Goal: Information Seeking & Learning: Check status

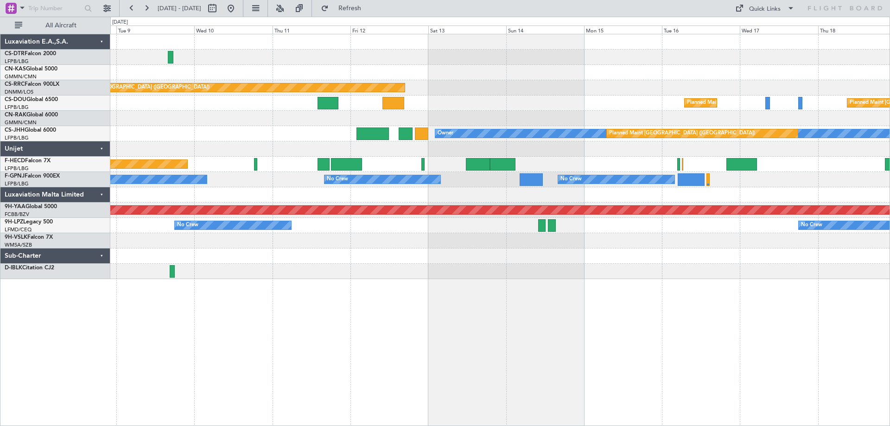
click at [456, 317] on div "Planned Maint Paris (Le Bourget) Planned Maint Paris (Le Bourget) Planned Maint…" at bounding box center [499, 230] width 779 height 392
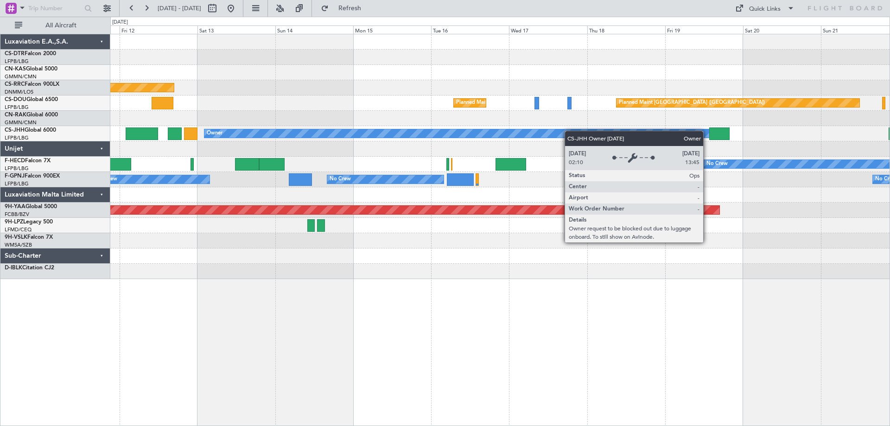
click at [377, 135] on div "Planned Maint Paris (Le Bourget) Planned Maint Paris (Le Bourget) Planned Maint…" at bounding box center [499, 156] width 779 height 245
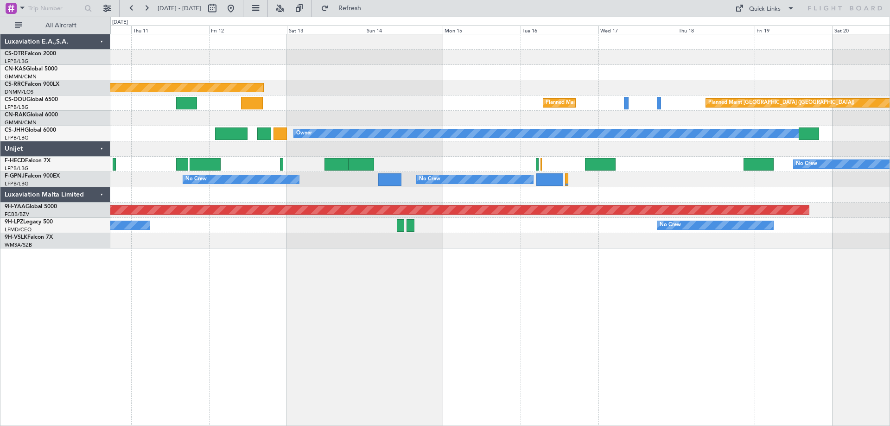
click at [667, 234] on div "Planned Maint [GEOGRAPHIC_DATA] ([GEOGRAPHIC_DATA]) Planned Maint [GEOGRAPHIC_D…" at bounding box center [499, 141] width 779 height 214
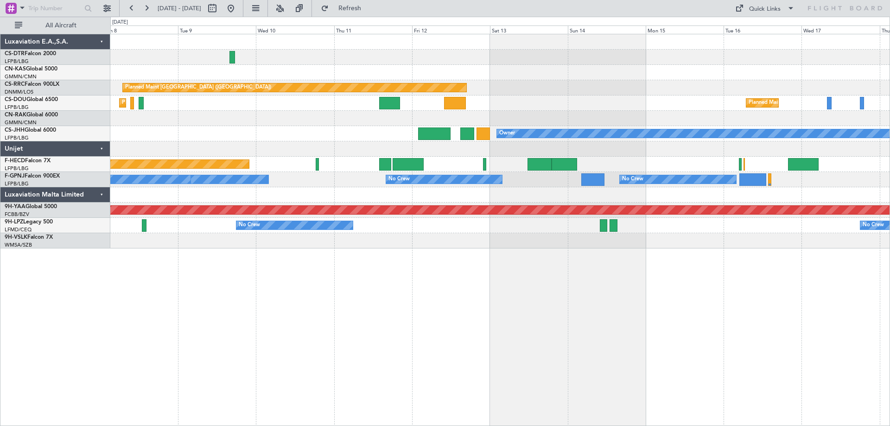
click at [544, 309] on div "Planned Maint [GEOGRAPHIC_DATA] ([GEOGRAPHIC_DATA]) Planned Maint [GEOGRAPHIC_D…" at bounding box center [499, 230] width 779 height 392
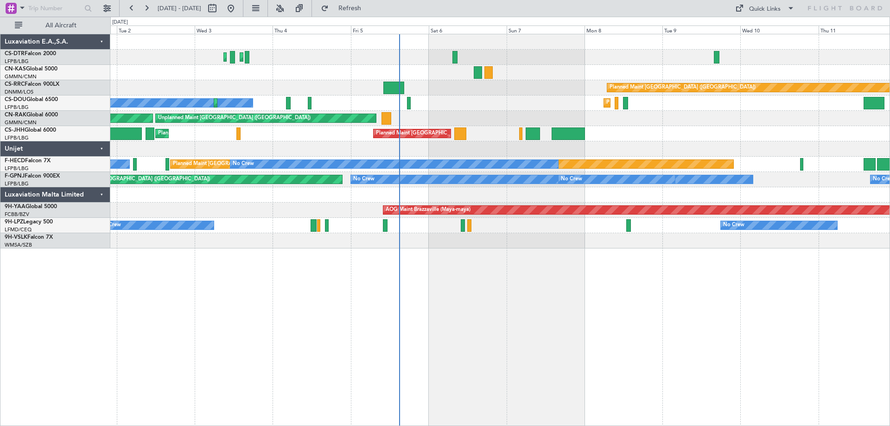
click at [506, 338] on div "Planned Maint Istanbul (Ataturk) Planned Maint Sofia Planned Maint Paris (Le Bo…" at bounding box center [499, 230] width 779 height 392
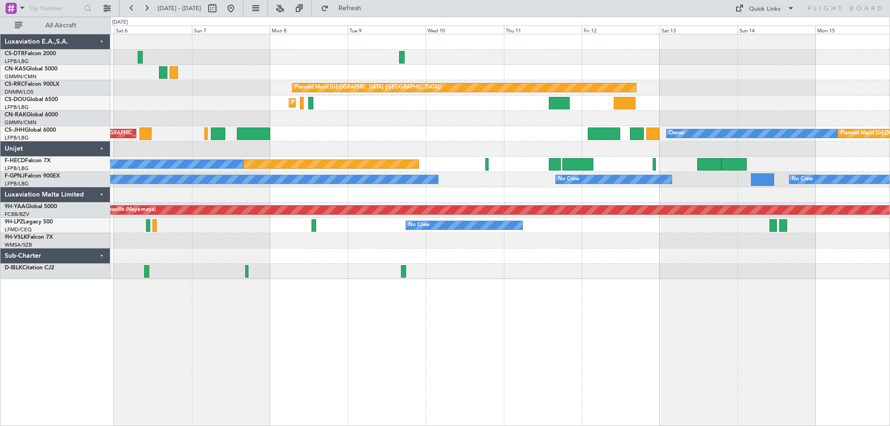
click at [451, 134] on div "Planned Maint Istanbul (Ataturk) Planned Maint Paris (Le Bourget) Planned Maint…" at bounding box center [499, 156] width 779 height 245
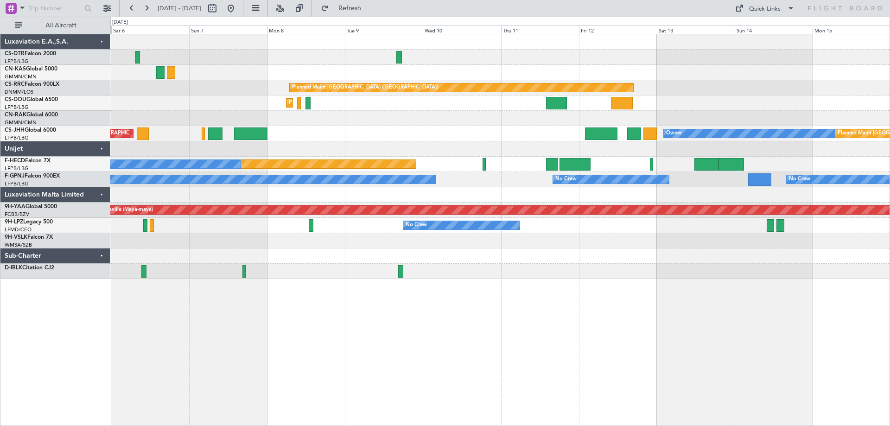
click at [229, 171] on div "Planned Maint Istanbul (Ataturk) Planned Maint Paris (Le Bourget) Planned Maint…" at bounding box center [499, 156] width 779 height 245
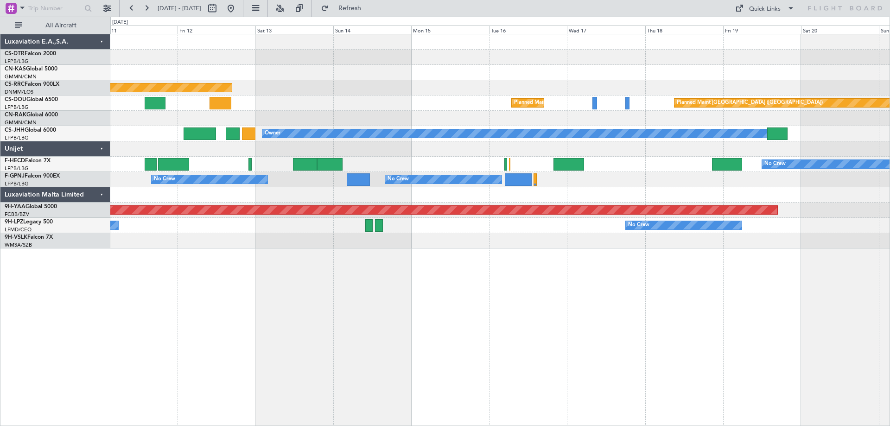
click at [414, 207] on div "Planned Maint Paris (Le Bourget) Planned Maint Paris (Le Bourget) Planned Maint…" at bounding box center [499, 141] width 779 height 214
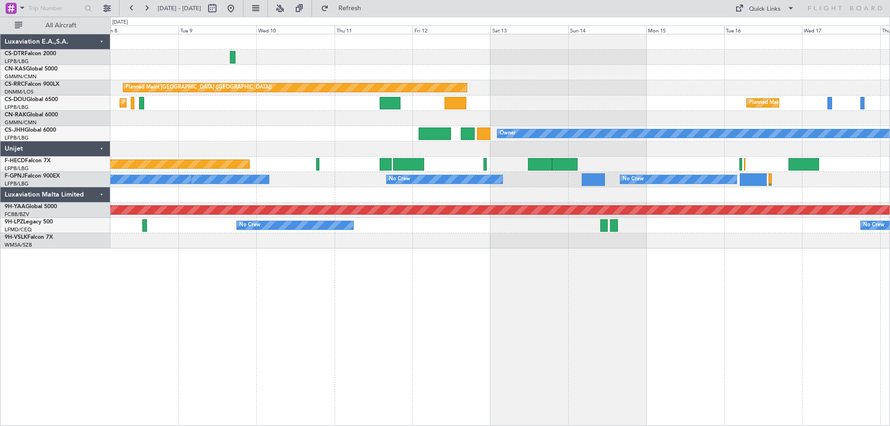
click at [675, 223] on div "Planned Maint [GEOGRAPHIC_DATA] ([GEOGRAPHIC_DATA]) Planned Maint [GEOGRAPHIC_D…" at bounding box center [499, 141] width 779 height 214
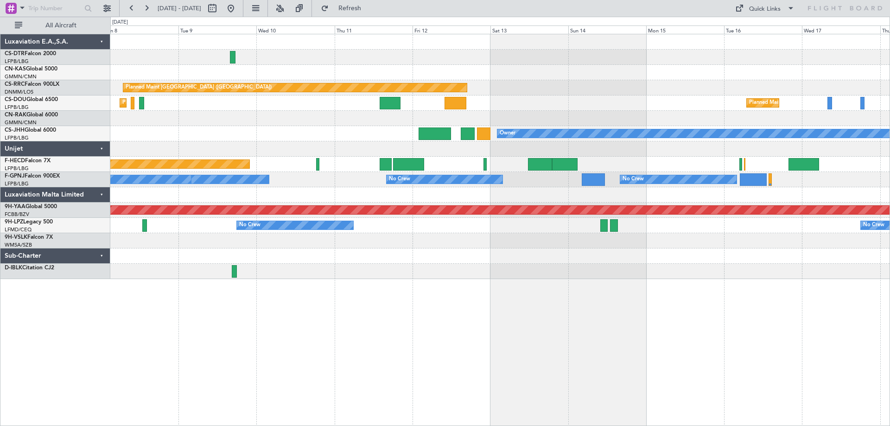
click at [298, 165] on div "Planned Maint Paris (Le Bourget) No Crew No Crew" at bounding box center [499, 164] width 779 height 15
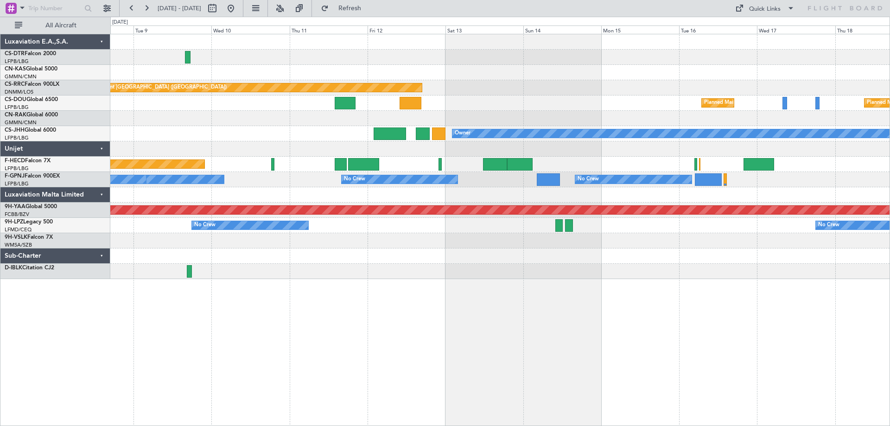
click at [487, 252] on div at bounding box center [499, 255] width 779 height 15
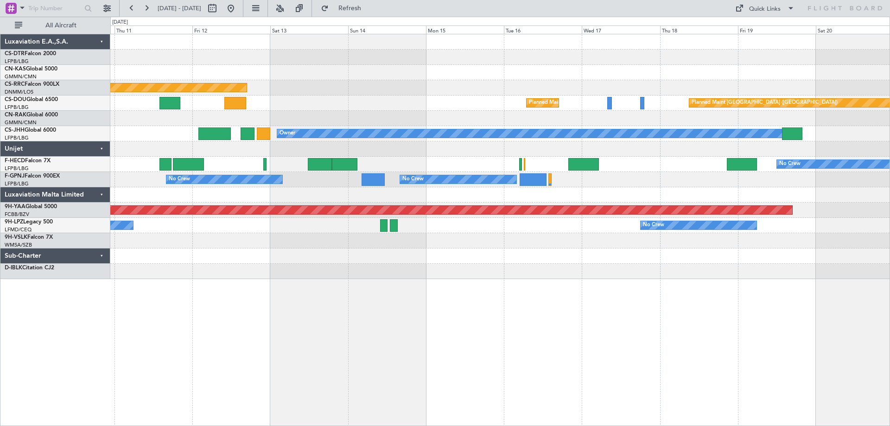
click at [590, 262] on div at bounding box center [499, 255] width 779 height 15
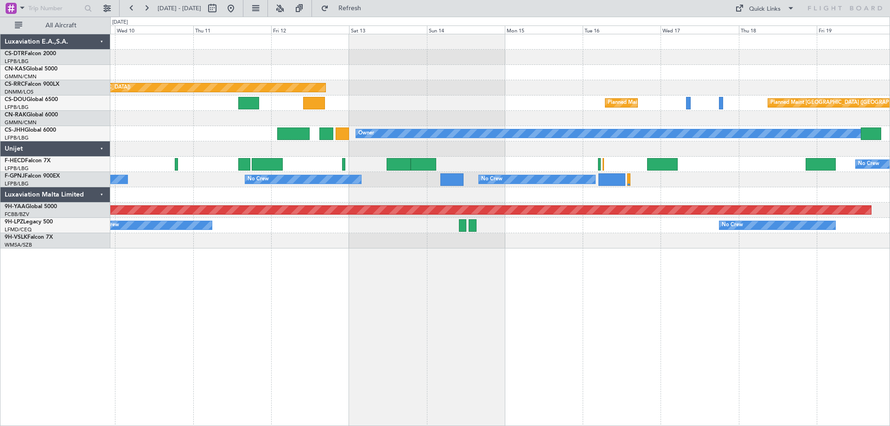
click at [698, 262] on div "Planned Maint Paris (Le Bourget) Planned Maint Paris (Le Bourget) Planned Maint…" at bounding box center [499, 230] width 779 height 392
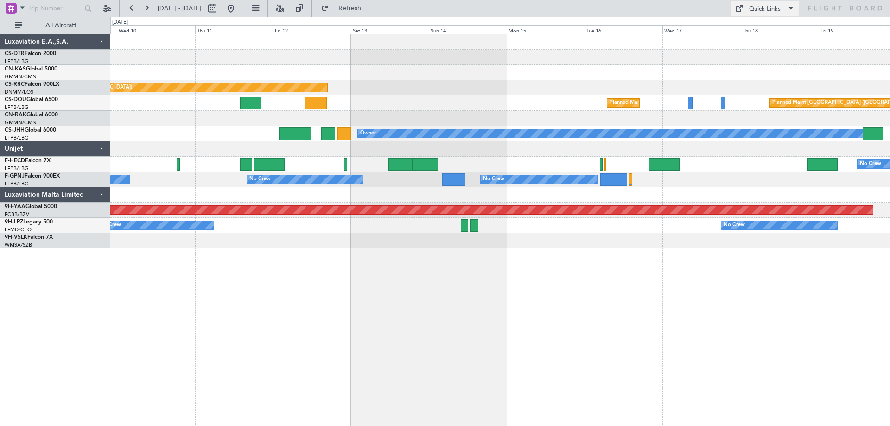
click at [792, 8] on span at bounding box center [790, 8] width 11 height 11
drag, startPoint x: 768, startPoint y: 29, endPoint x: 745, endPoint y: 38, distance: 25.0
click at [767, 29] on button "Trip Builder" at bounding box center [765, 30] width 70 height 22
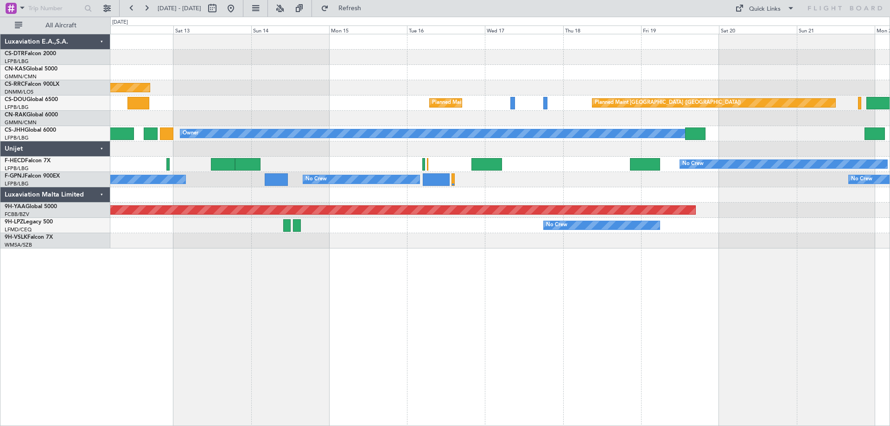
click at [454, 328] on div "Planned Maint Paris (Le Bourget) Planned Maint Paris (Le Bourget) Planned Maint…" at bounding box center [499, 230] width 779 height 392
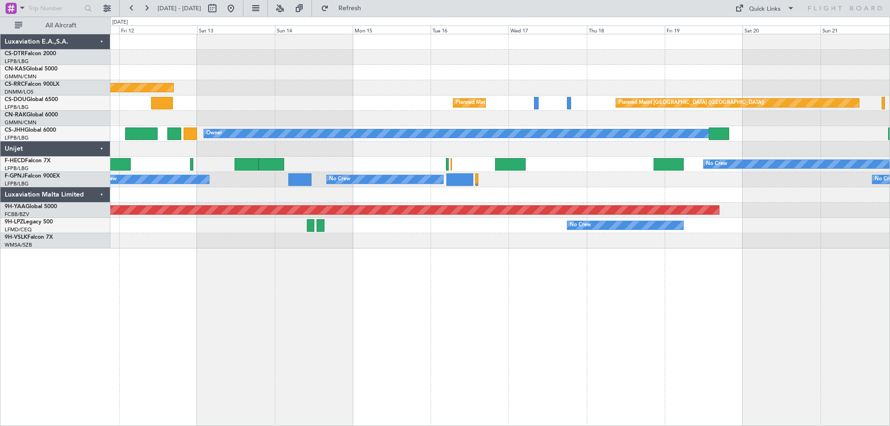
click at [528, 349] on div "Planned Maint Paris (Le Bourget) Planned Maint Paris (Le Bourget) Planned Maint…" at bounding box center [499, 230] width 779 height 392
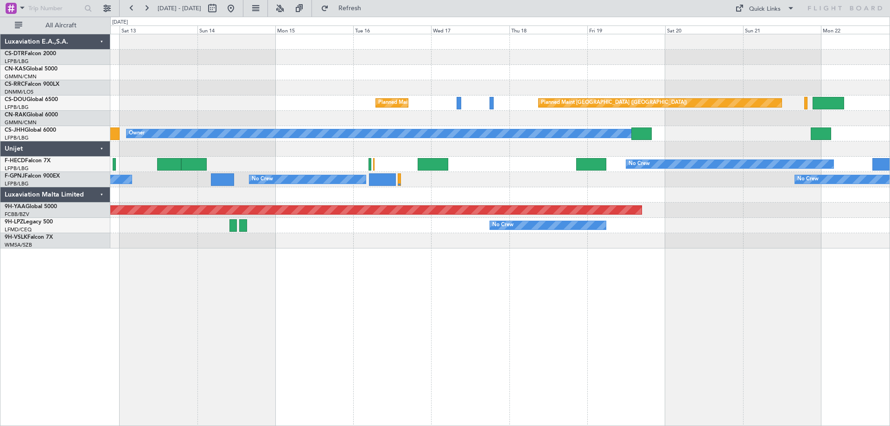
click at [754, 359] on div "Planned Maint Paris (Le Bourget) Planned Maint Paris (Le Bourget) Planned Maint…" at bounding box center [499, 230] width 779 height 392
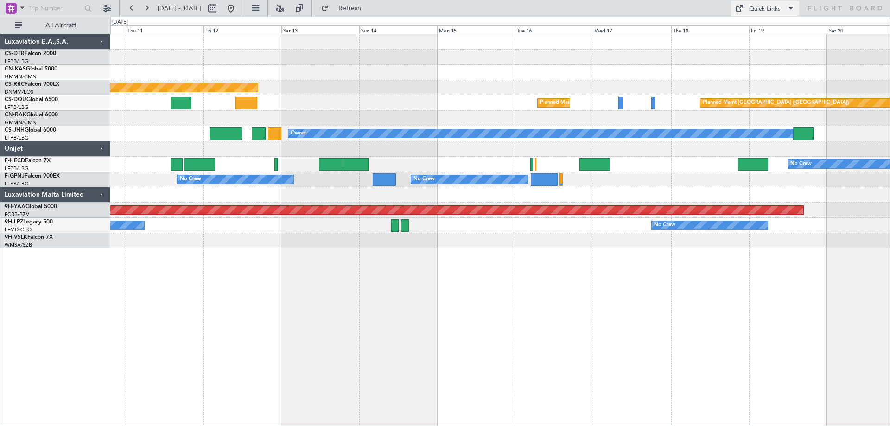
click at [792, 7] on span at bounding box center [790, 8] width 11 height 11
click at [763, 30] on button "Trip Builder" at bounding box center [765, 30] width 70 height 22
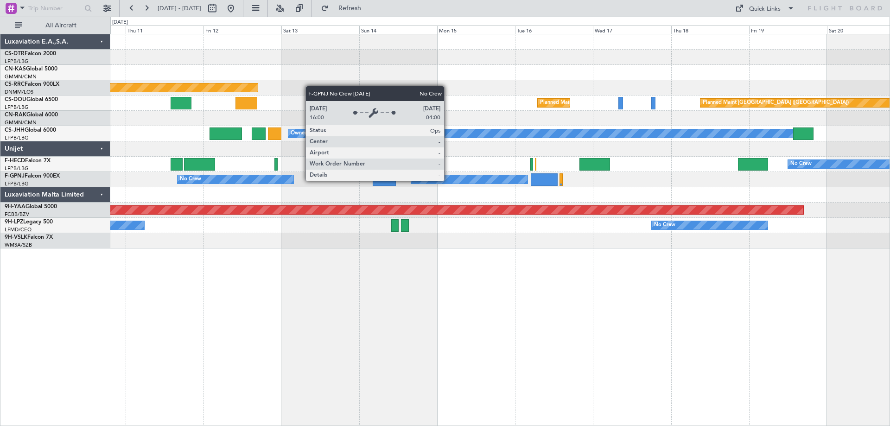
click at [448, 180] on div "No Crew" at bounding box center [469, 179] width 116 height 8
click at [449, 180] on div "No Crew" at bounding box center [469, 179] width 116 height 8
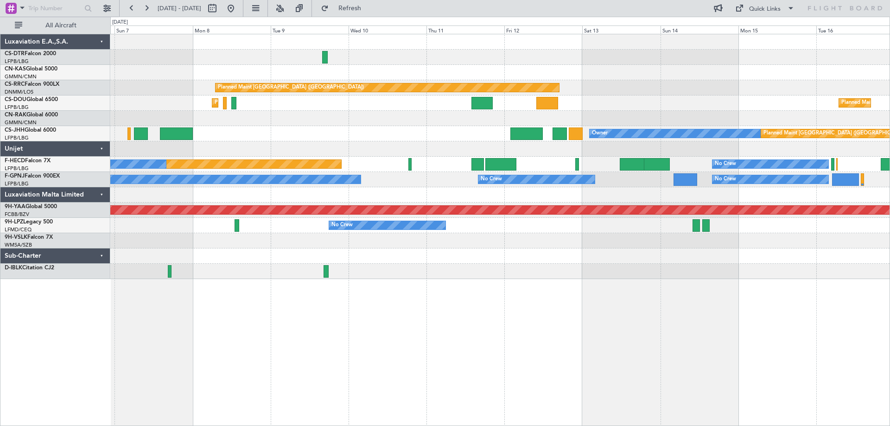
click at [335, 129] on div "Planned Maint [GEOGRAPHIC_DATA] ([GEOGRAPHIC_DATA]) Planned Maint [GEOGRAPHIC_D…" at bounding box center [499, 156] width 779 height 245
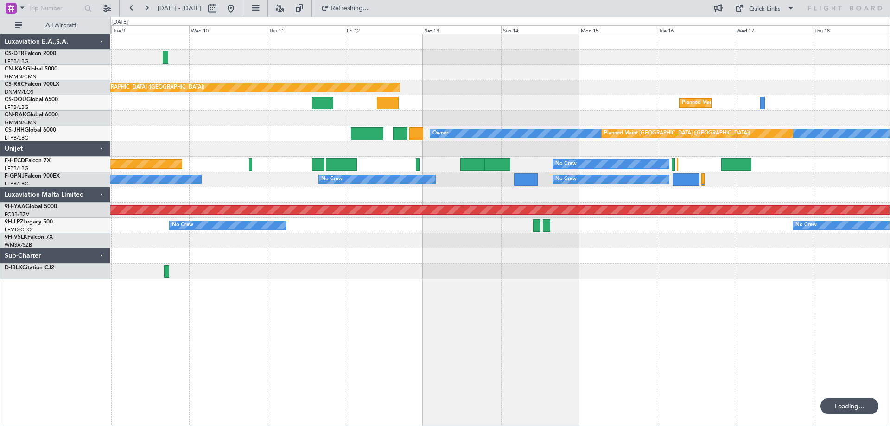
click at [555, 156] on div at bounding box center [499, 148] width 779 height 15
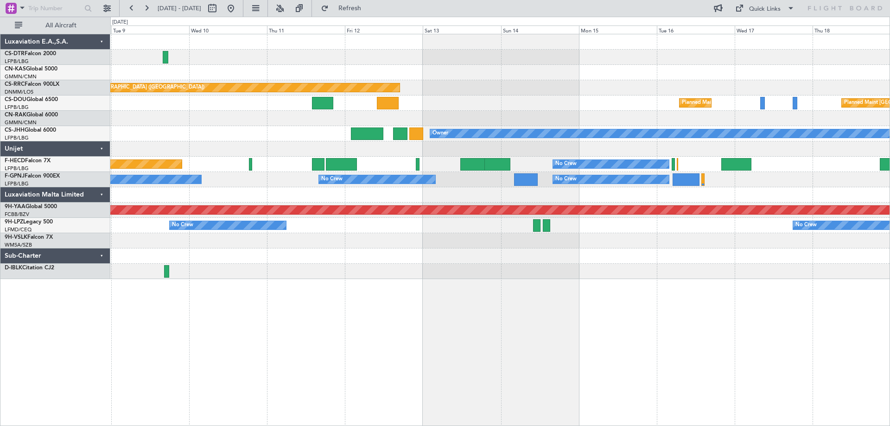
click at [537, 318] on div "Planned Maint [GEOGRAPHIC_DATA] ([GEOGRAPHIC_DATA]) Planned Maint [GEOGRAPHIC_D…" at bounding box center [499, 230] width 779 height 392
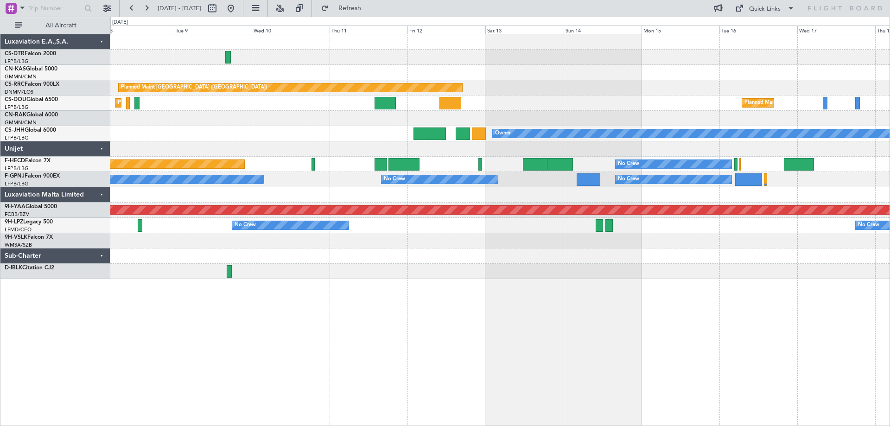
click at [585, 312] on div "Planned Maint Paris (Le Bourget) Planned Maint Paris (Le Bourget) Planned Maint…" at bounding box center [499, 230] width 779 height 392
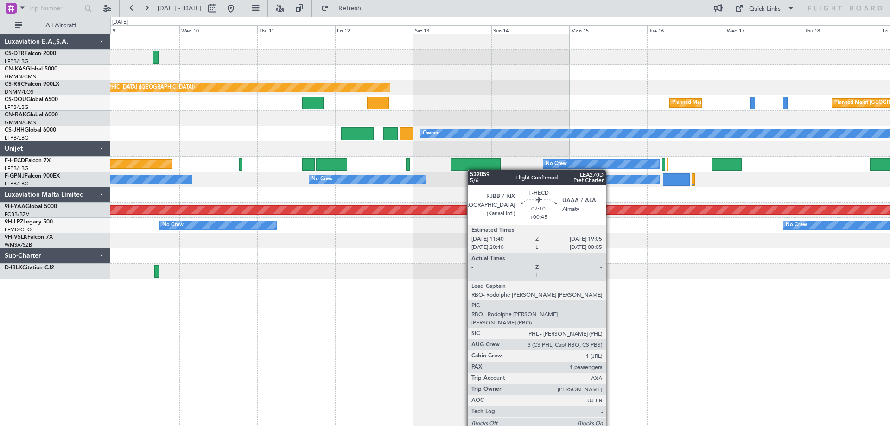
click at [468, 170] on div "Planned Maint [GEOGRAPHIC_DATA] ([GEOGRAPHIC_DATA]) Planned Maint [GEOGRAPHIC_D…" at bounding box center [499, 156] width 779 height 245
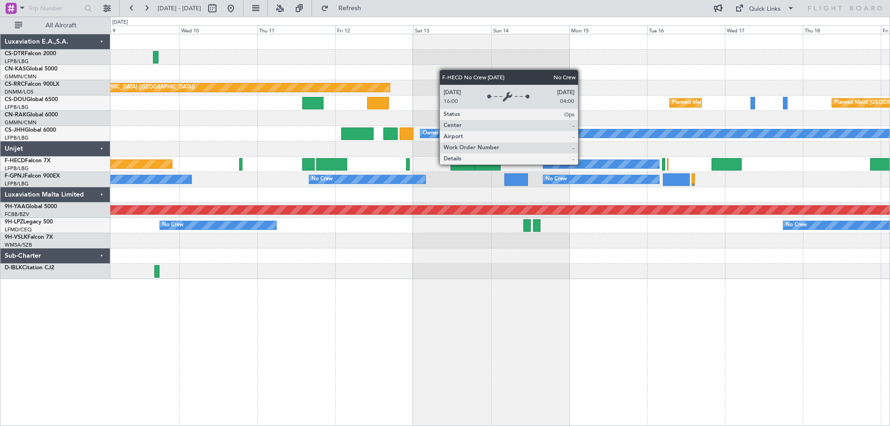
click at [582, 164] on div "No Crew" at bounding box center [601, 164] width 116 height 8
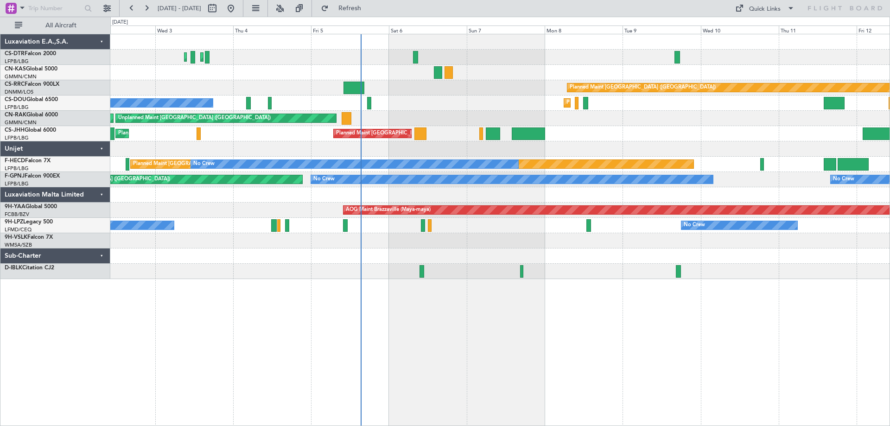
click at [693, 113] on div "Planned Maint [GEOGRAPHIC_DATA] ([GEOGRAPHIC_DATA]) Unplanned Maint [GEOGRAPHIC…" at bounding box center [499, 118] width 779 height 15
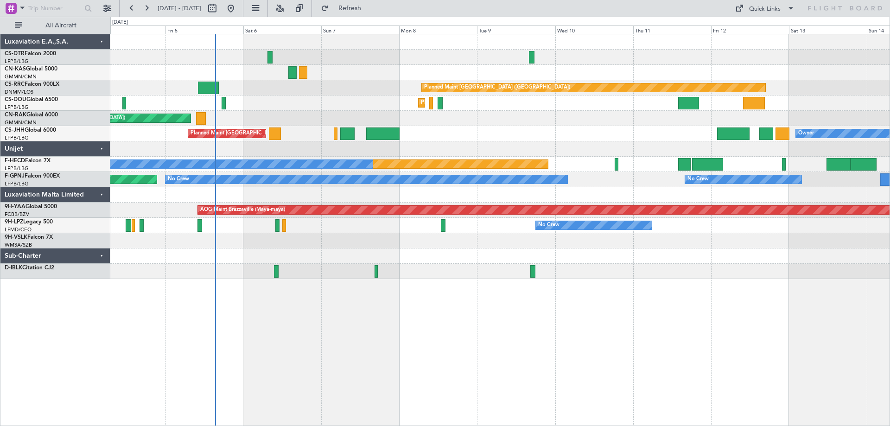
click at [663, 129] on div "Planned Maint Sofia Planned Maint [GEOGRAPHIC_DATA] ([GEOGRAPHIC_DATA]) Planned…" at bounding box center [499, 156] width 779 height 245
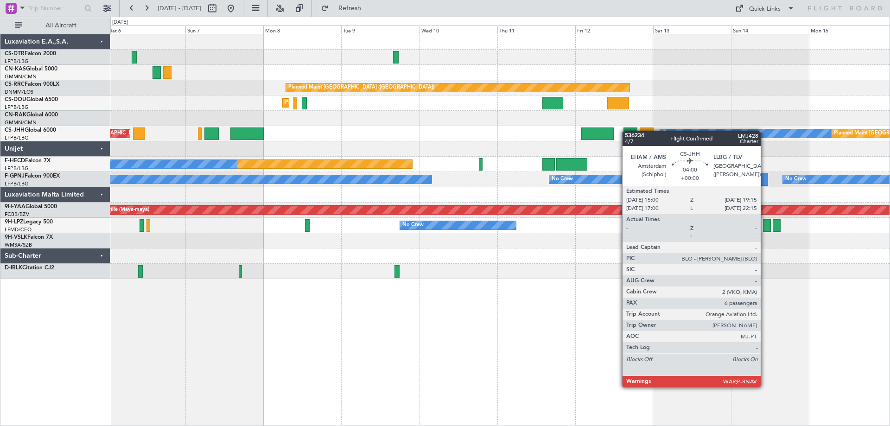
click at [626, 131] on div "Planned Maint [GEOGRAPHIC_DATA] ([GEOGRAPHIC_DATA]) Owner Planned Maint [GEOGRA…" at bounding box center [499, 133] width 779 height 15
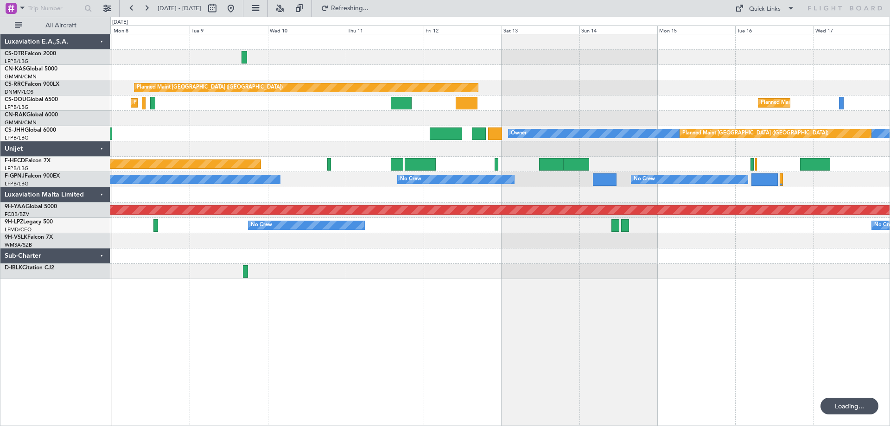
click at [654, 79] on div at bounding box center [499, 72] width 779 height 15
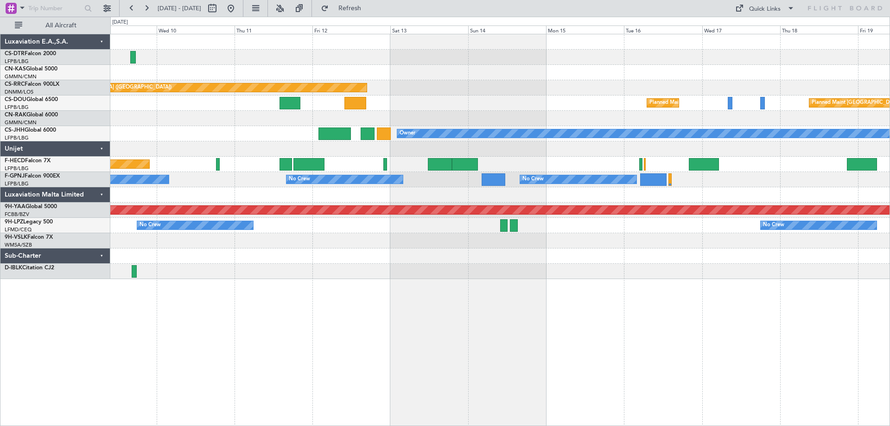
click at [569, 85] on div "Planned Maint [GEOGRAPHIC_DATA] ([GEOGRAPHIC_DATA]) Planned Maint [GEOGRAPHIC_D…" at bounding box center [499, 156] width 779 height 245
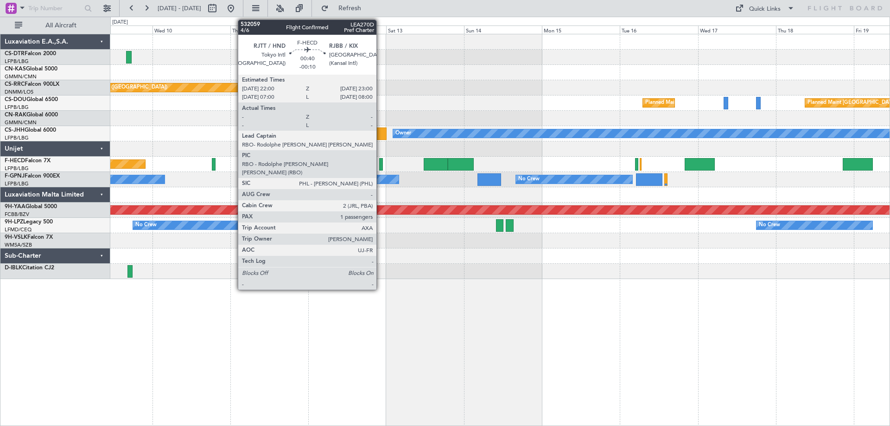
click at [380, 168] on div at bounding box center [381, 164] width 4 height 13
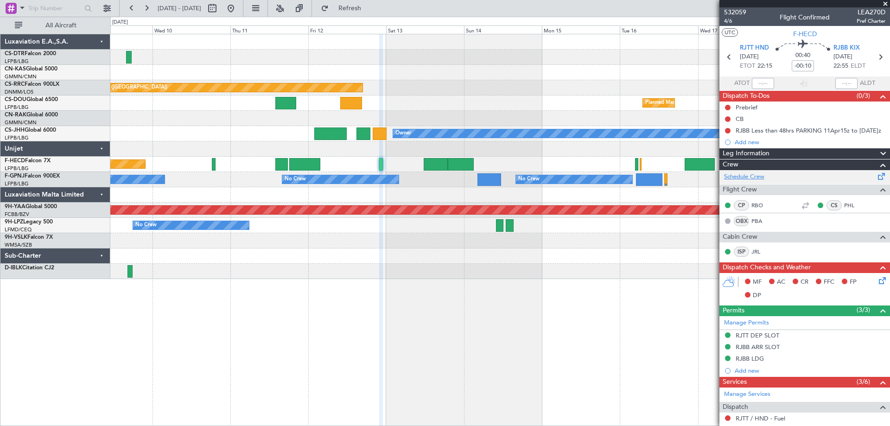
click at [752, 177] on link "Schedule Crew" at bounding box center [744, 176] width 40 height 9
click at [886, 2] on span at bounding box center [884, 4] width 9 height 8
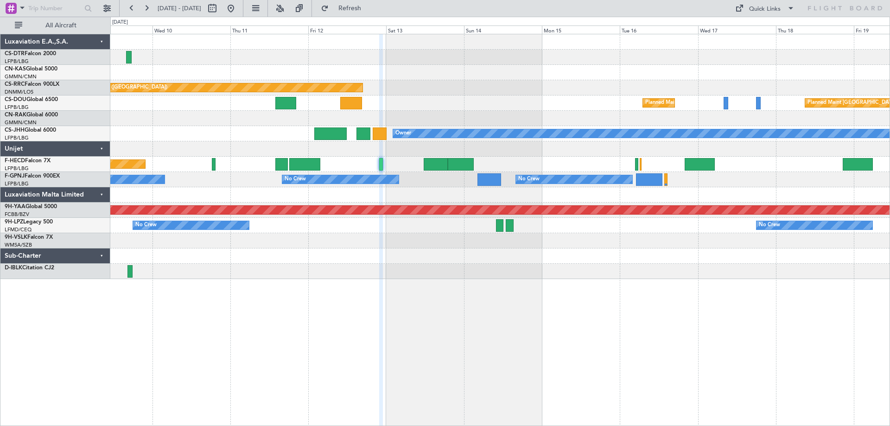
type input "0"
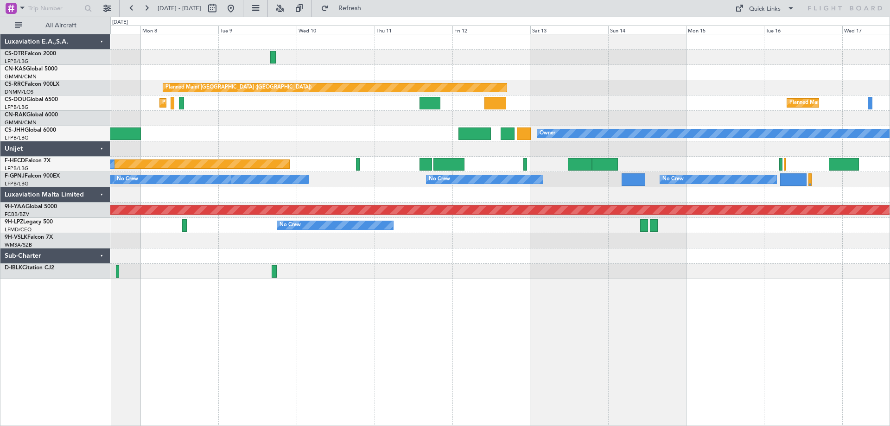
click at [547, 270] on div at bounding box center [499, 271] width 779 height 15
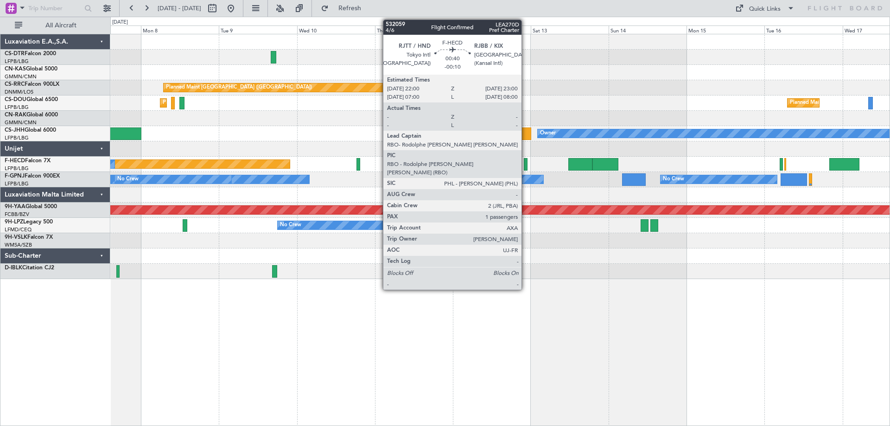
click at [525, 168] on div at bounding box center [526, 164] width 4 height 13
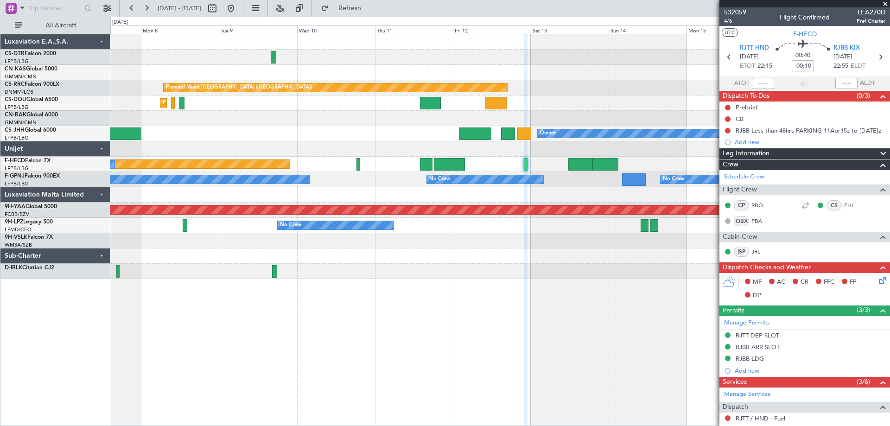
click at [884, 1] on span at bounding box center [884, 4] width 9 height 8
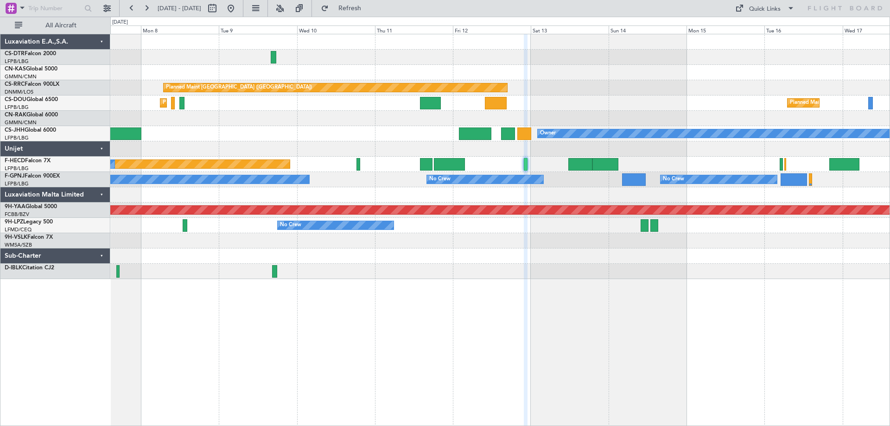
type input "0"
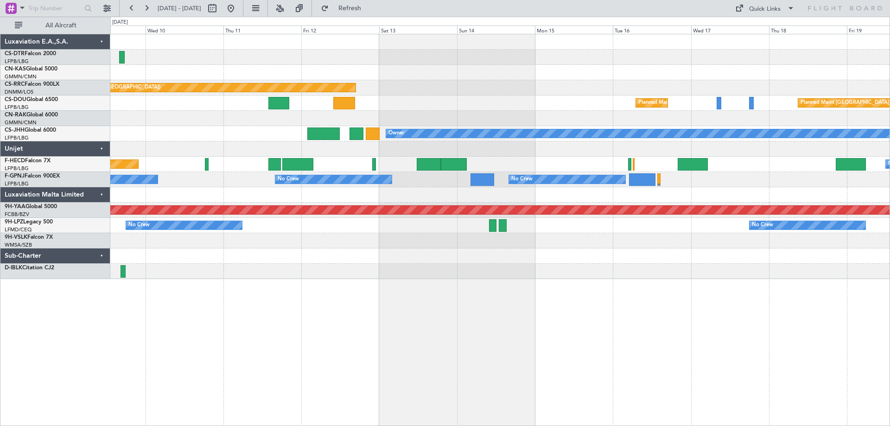
click at [577, 89] on div "Planned Maint [GEOGRAPHIC_DATA] ([GEOGRAPHIC_DATA])" at bounding box center [499, 87] width 779 height 15
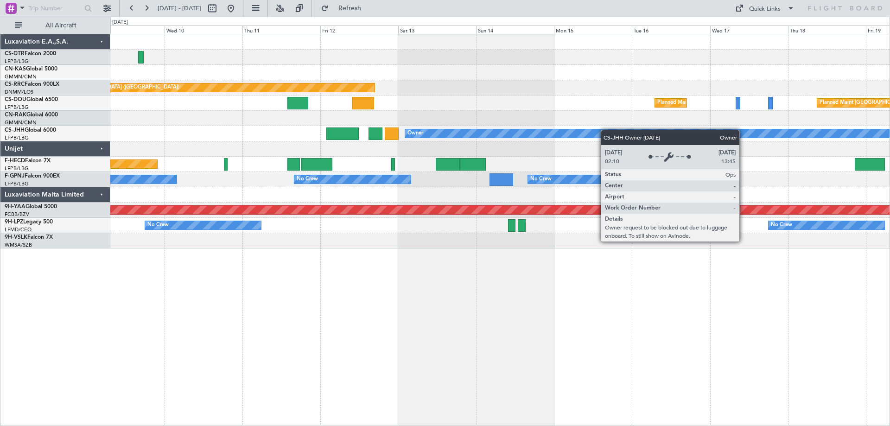
click at [607, 130] on div "Planned Maint [GEOGRAPHIC_DATA] ([GEOGRAPHIC_DATA]) Planned Maint [GEOGRAPHIC_D…" at bounding box center [499, 141] width 779 height 214
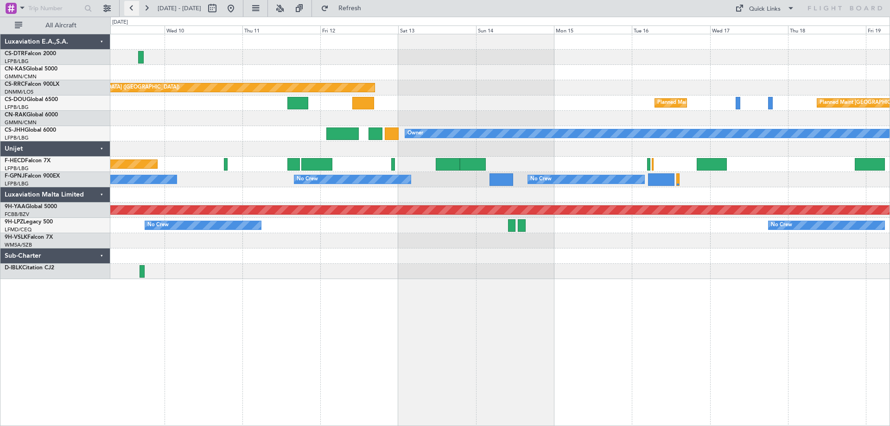
click at [137, 10] on button at bounding box center [131, 8] width 15 height 15
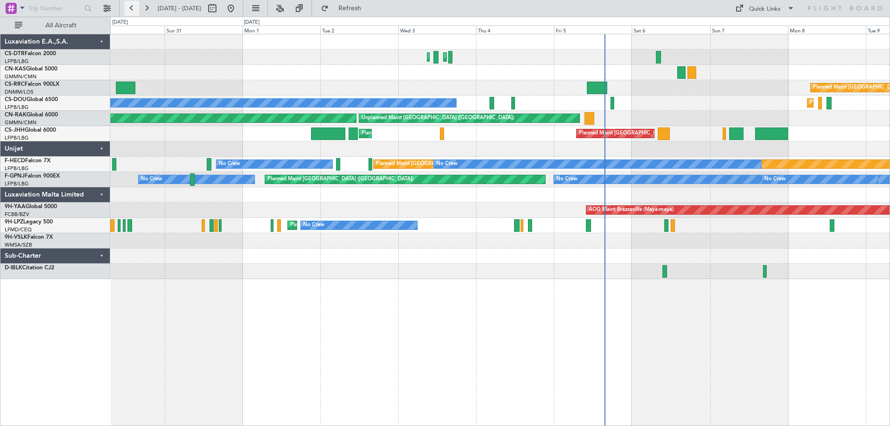
click at [134, 10] on button at bounding box center [131, 8] width 15 height 15
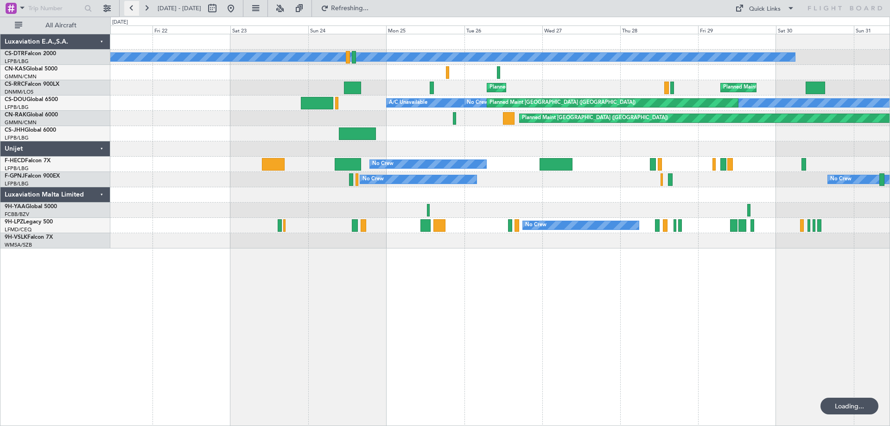
click at [134, 10] on button at bounding box center [131, 8] width 15 height 15
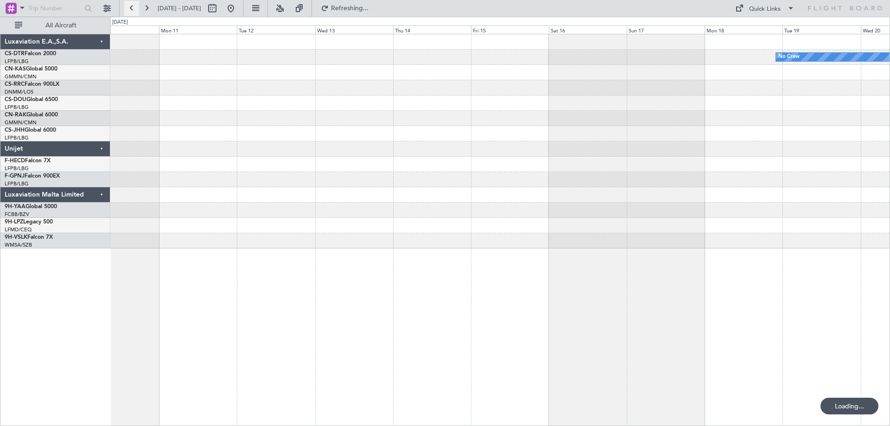
click at [134, 10] on button at bounding box center [131, 8] width 15 height 15
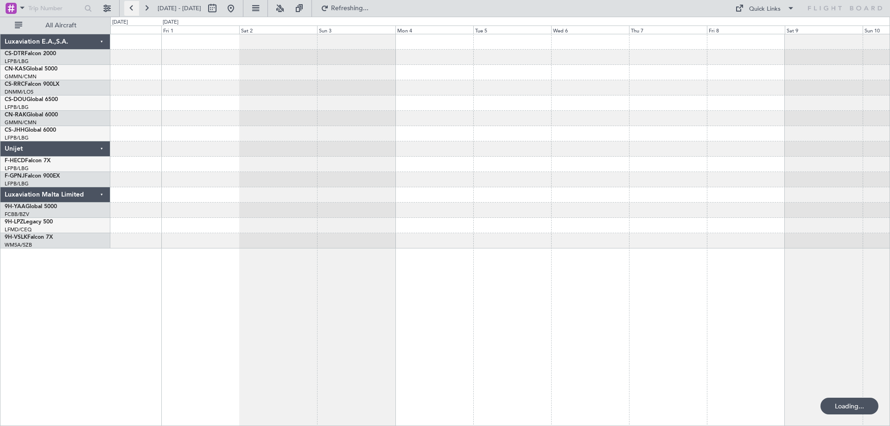
click at [134, 10] on button at bounding box center [131, 8] width 15 height 15
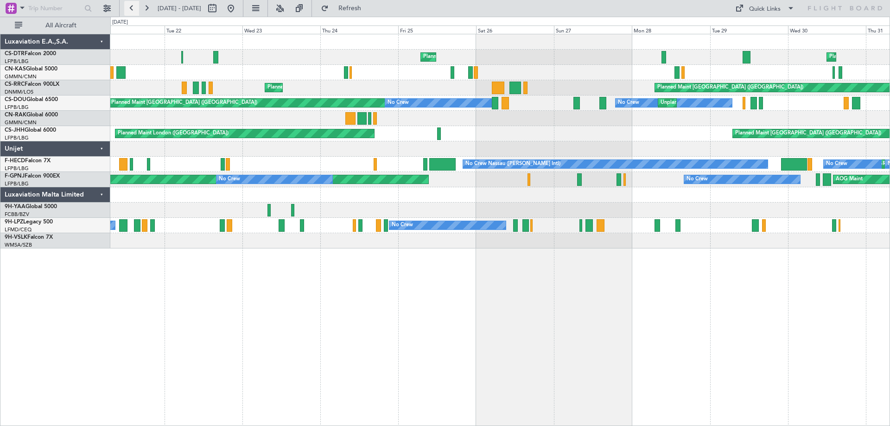
click at [134, 10] on button at bounding box center [131, 8] width 15 height 15
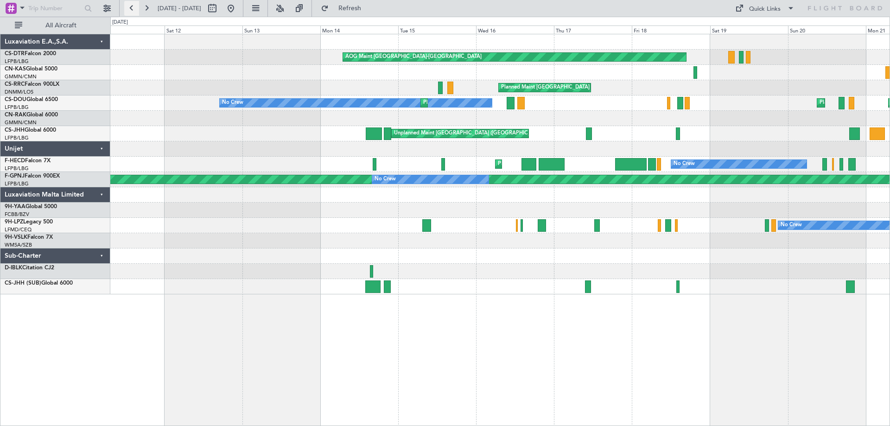
click at [134, 10] on button at bounding box center [131, 8] width 15 height 15
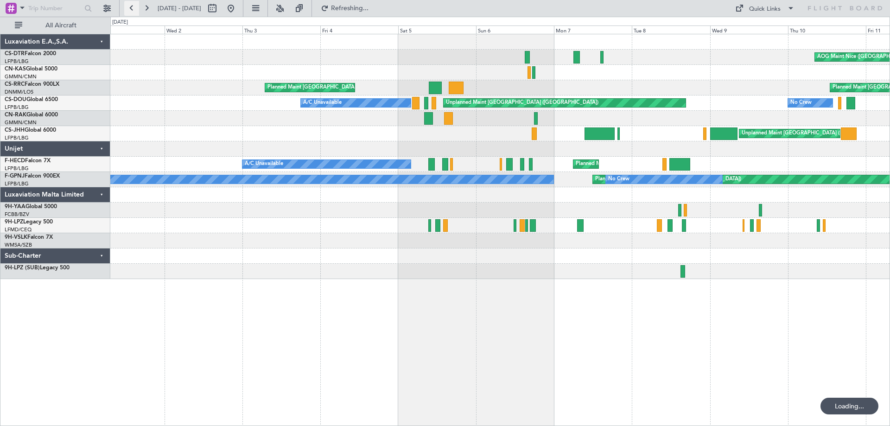
click at [134, 10] on button at bounding box center [131, 8] width 15 height 15
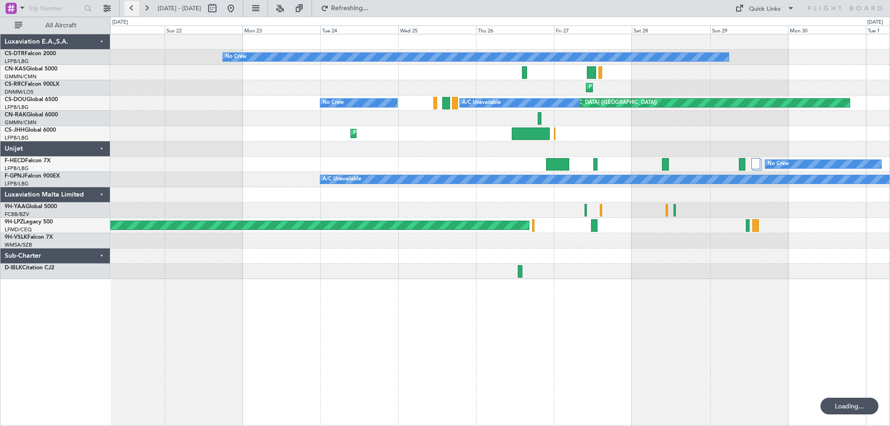
click at [134, 10] on button at bounding box center [131, 8] width 15 height 15
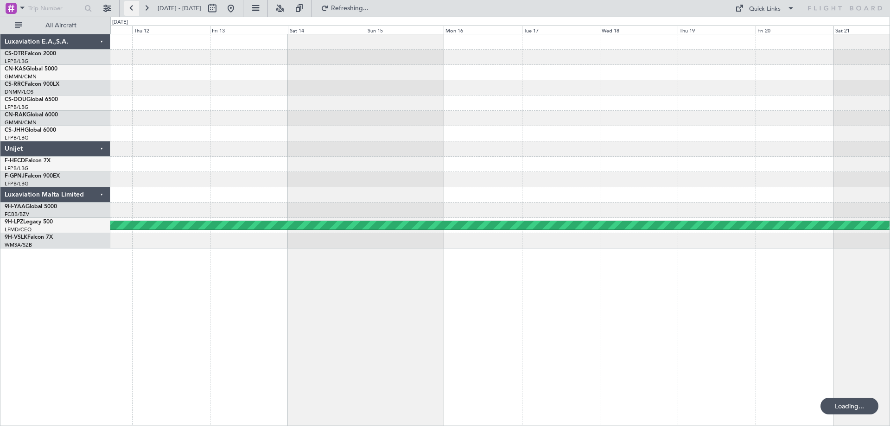
click at [134, 10] on button at bounding box center [131, 8] width 15 height 15
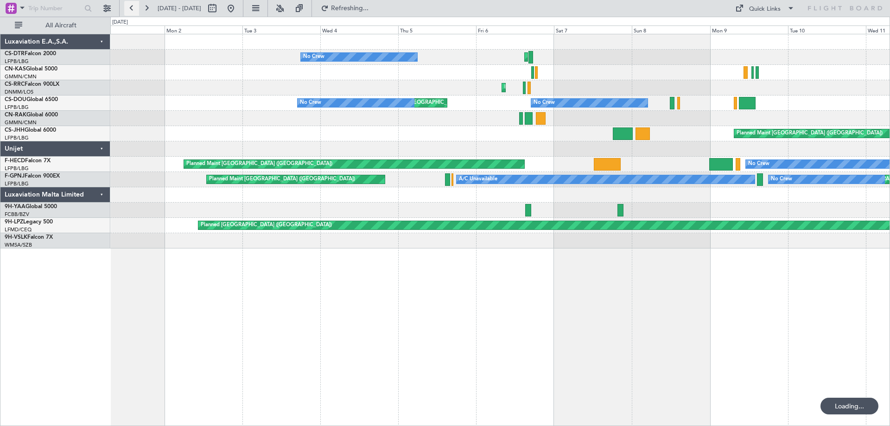
click at [134, 10] on button at bounding box center [131, 8] width 15 height 15
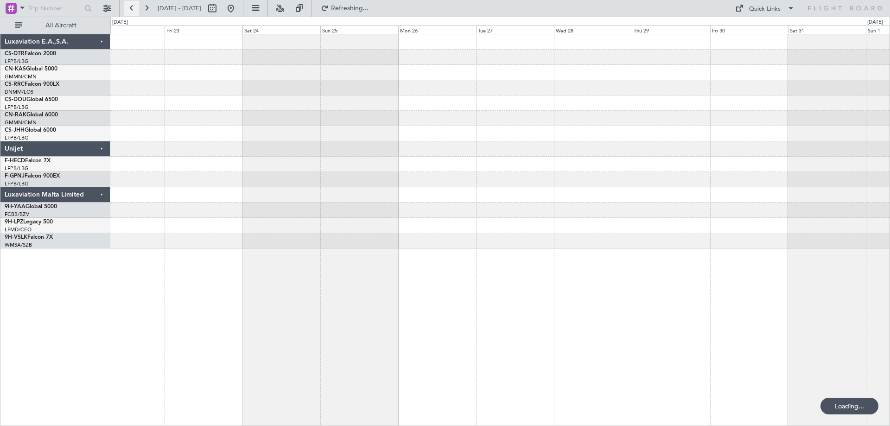
click at [134, 10] on button at bounding box center [131, 8] width 15 height 15
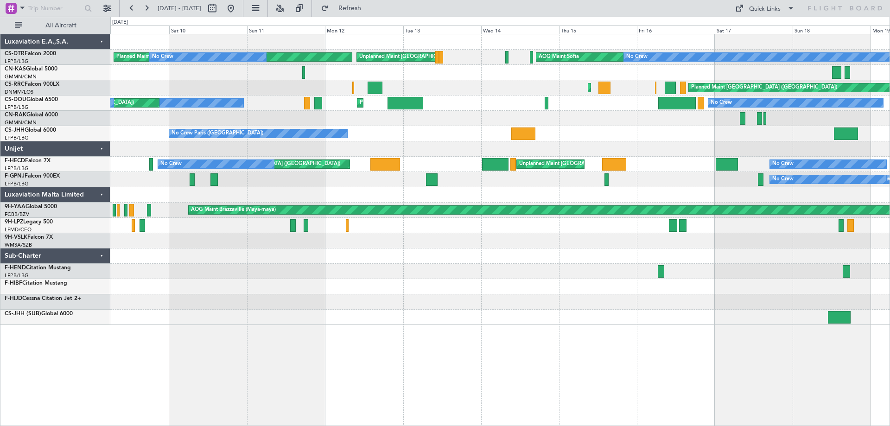
click at [600, 283] on div "AOG Maint Sofia No Crew Planned Maint [GEOGRAPHIC_DATA]-[GEOGRAPHIC_DATA] Unpla…" at bounding box center [499, 179] width 779 height 291
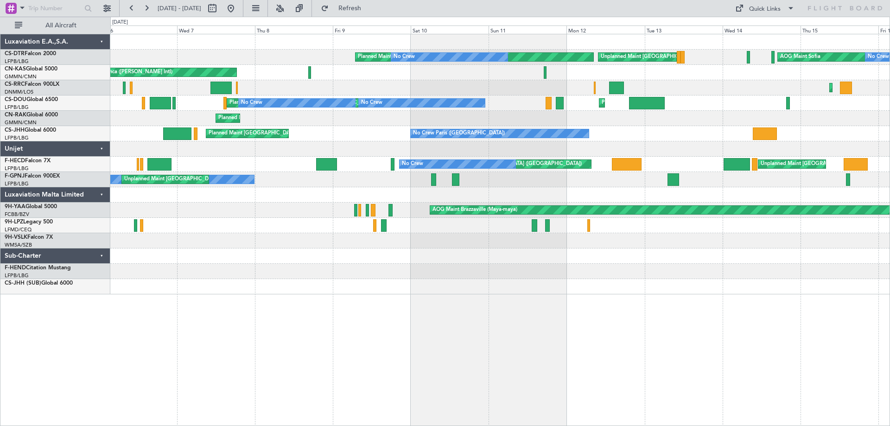
click at [733, 288] on div "AOG Maint Sofia No Crew Planned Maint [GEOGRAPHIC_DATA]-[GEOGRAPHIC_DATA] No Cr…" at bounding box center [499, 164] width 779 height 260
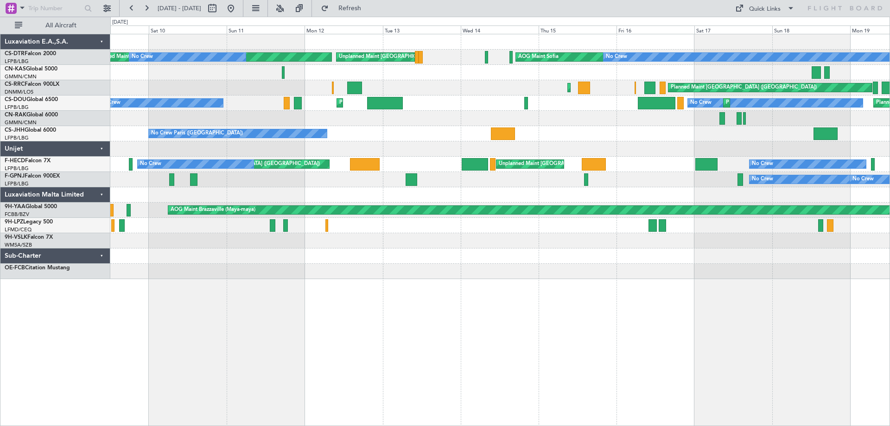
click at [297, 245] on div at bounding box center [499, 240] width 779 height 15
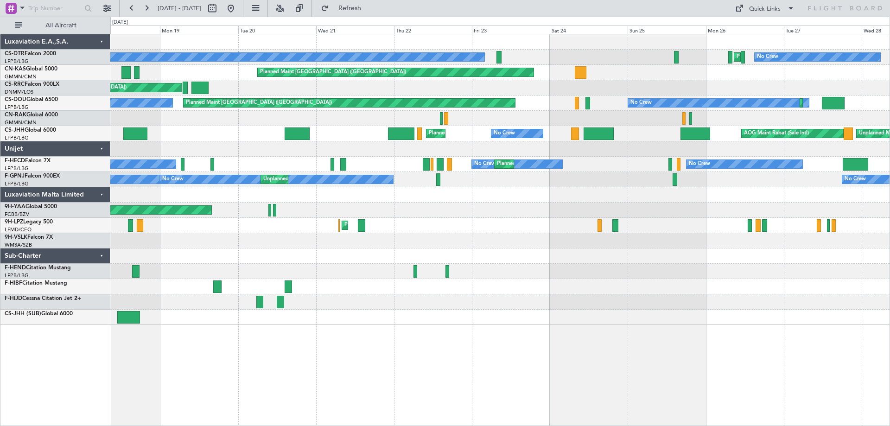
click at [20, 179] on div "AOG Maint Sofia No Crew Planned Maint [GEOGRAPHIC_DATA] ([GEOGRAPHIC_DATA]) No …" at bounding box center [445, 221] width 890 height 409
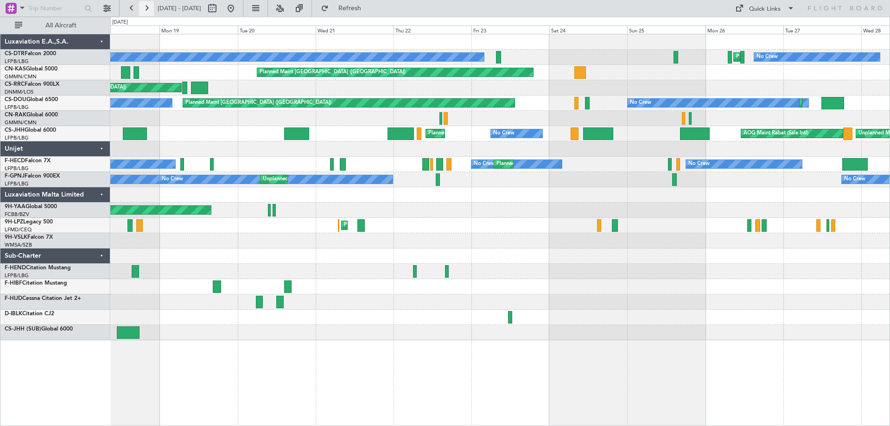
click at [148, 10] on button at bounding box center [146, 8] width 15 height 15
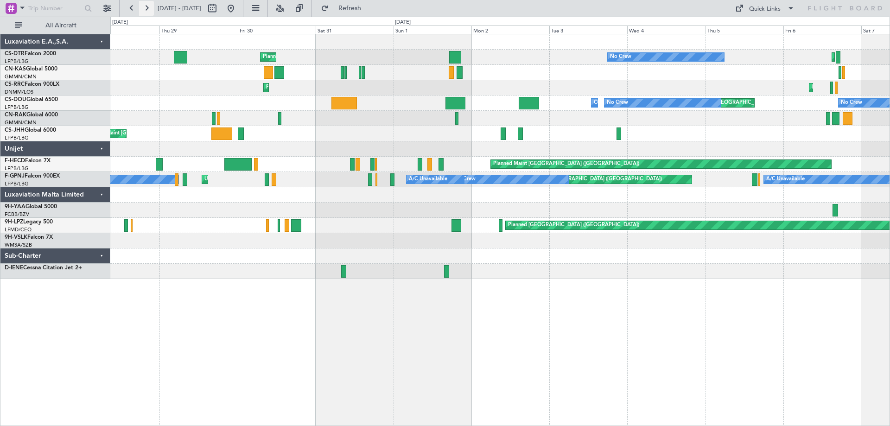
click at [148, 11] on button at bounding box center [146, 8] width 15 height 15
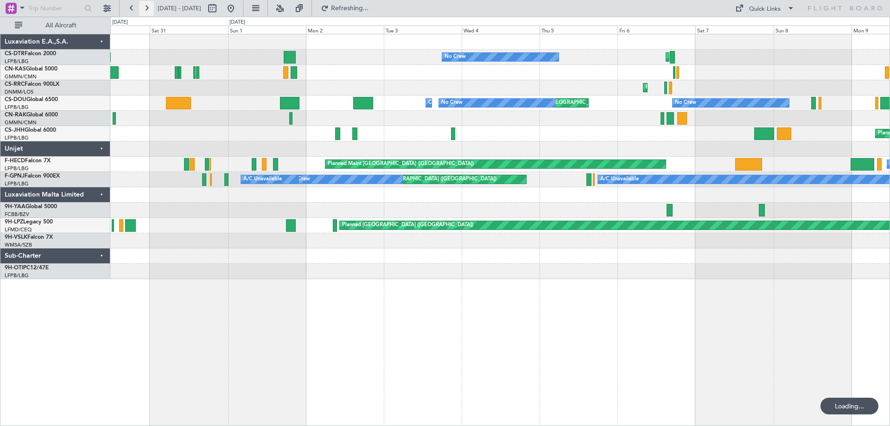
click at [147, 13] on button at bounding box center [146, 8] width 15 height 15
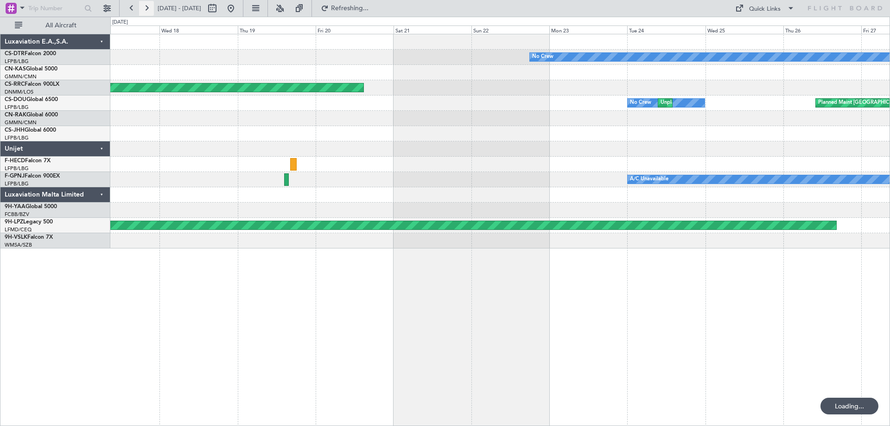
click at [146, 10] on button at bounding box center [146, 8] width 15 height 15
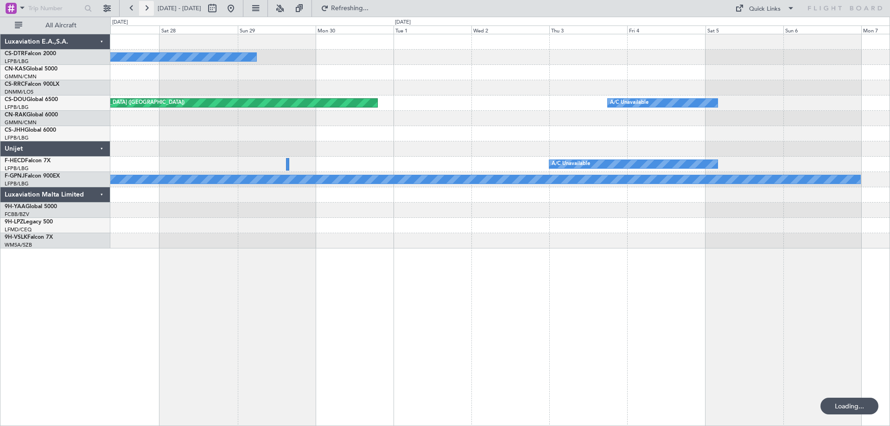
click at [146, 10] on button at bounding box center [146, 8] width 15 height 15
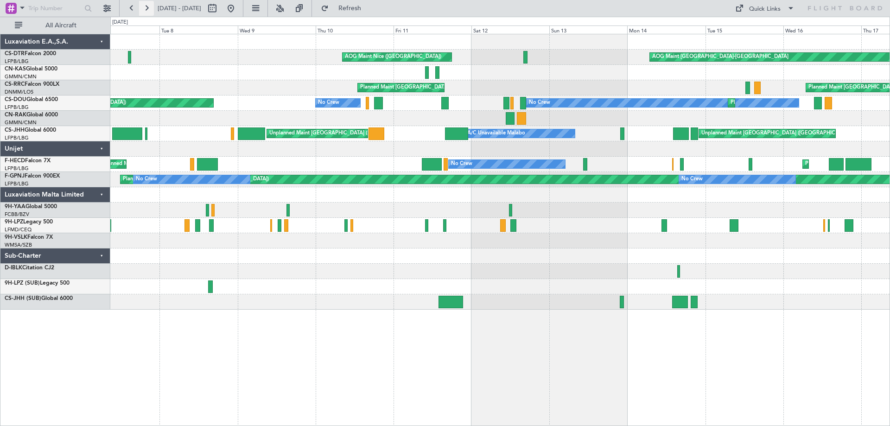
click at [147, 8] on button at bounding box center [146, 8] width 15 height 15
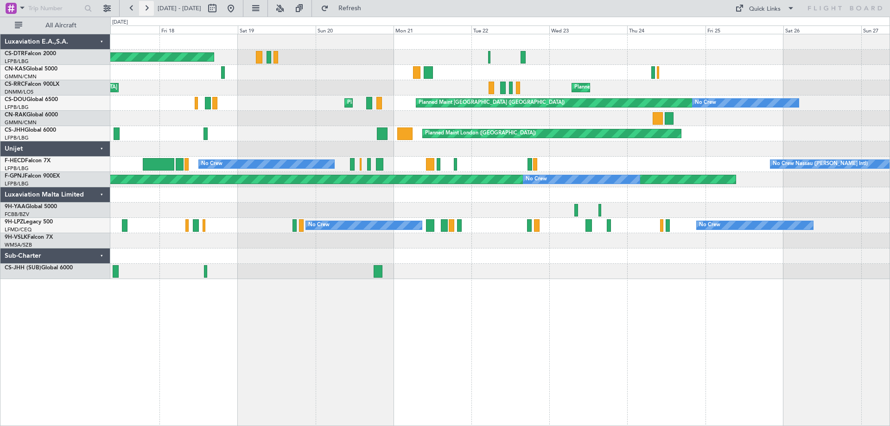
click at [147, 8] on button at bounding box center [146, 8] width 15 height 15
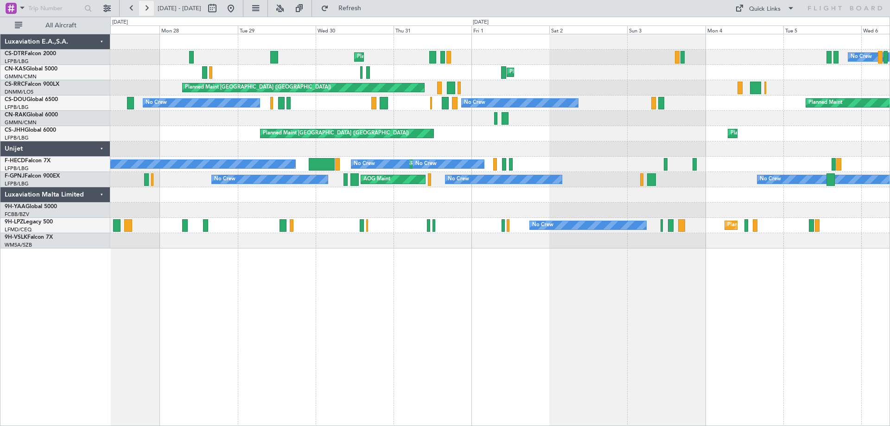
click at [147, 8] on button at bounding box center [146, 8] width 15 height 15
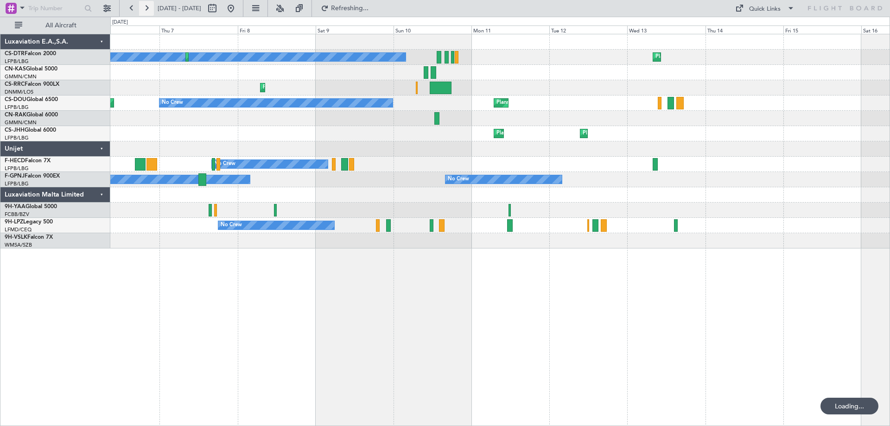
click at [147, 8] on button at bounding box center [146, 8] width 15 height 15
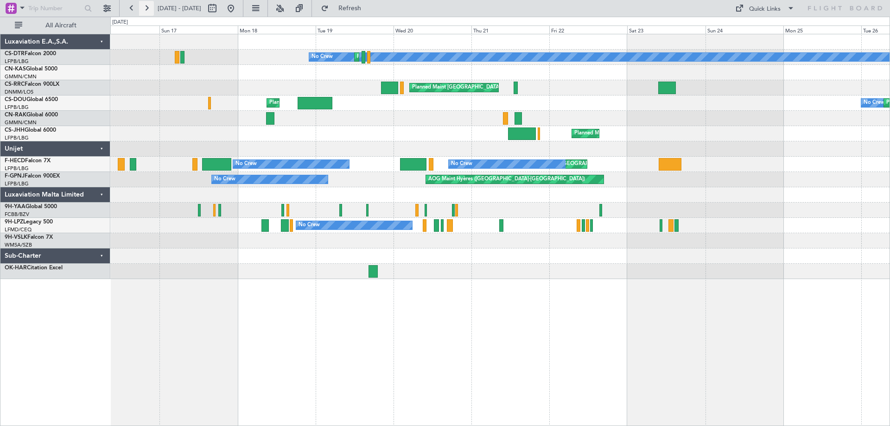
click at [147, 8] on button at bounding box center [146, 8] width 15 height 15
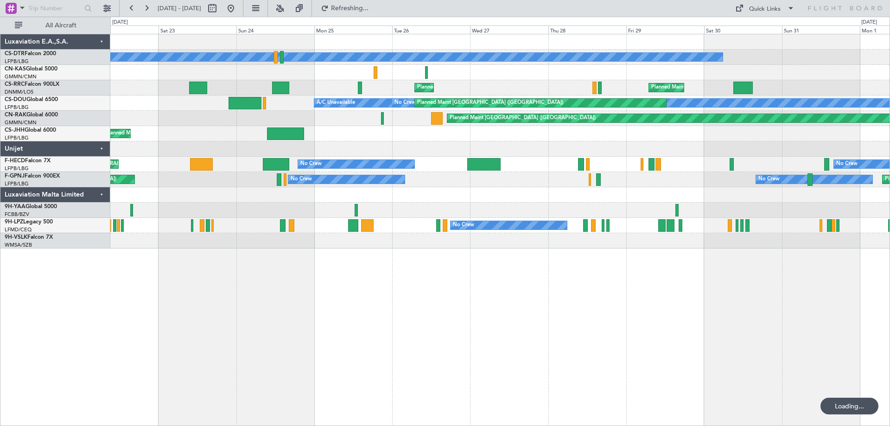
click at [509, 210] on div "No Crew Planned Maint [GEOGRAPHIC_DATA] ([GEOGRAPHIC_DATA]) Planned Maint [GEOG…" at bounding box center [499, 141] width 779 height 214
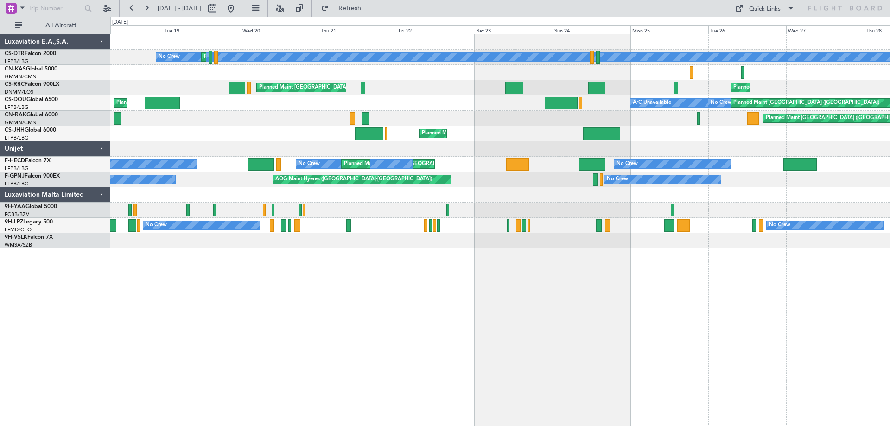
click at [530, 307] on div "No Crew Planned Maint Sofia Planned Maint [GEOGRAPHIC_DATA] ([GEOGRAPHIC_DATA])…" at bounding box center [499, 230] width 779 height 392
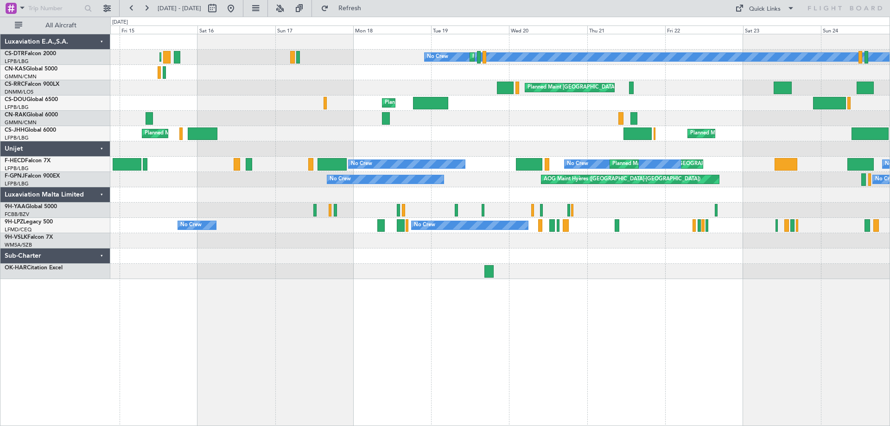
click at [208, 266] on div "No Crew Planned Maint Sofia Planned Maint [GEOGRAPHIC_DATA] ([GEOGRAPHIC_DATA])…" at bounding box center [499, 156] width 779 height 245
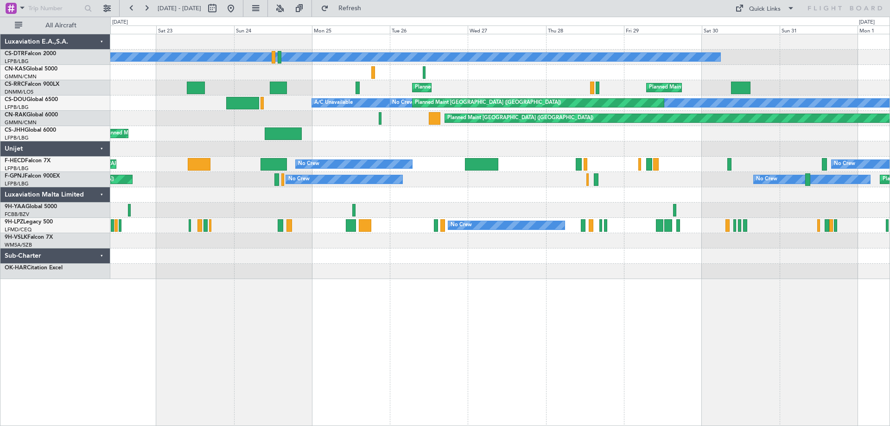
click at [180, 248] on div "No Crew Planned Maint Sofia Planned Maint [GEOGRAPHIC_DATA] ([GEOGRAPHIC_DATA])…" at bounding box center [499, 156] width 779 height 245
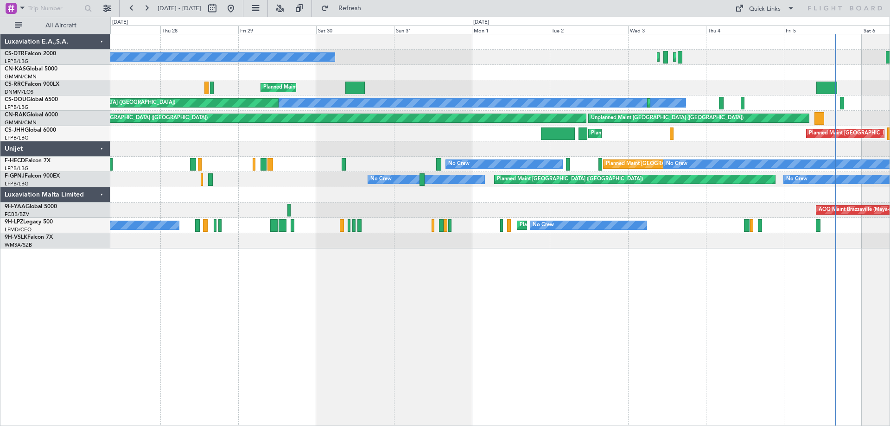
click at [0, 253] on div "No Crew Planned Maint Sofia Planned Maint [GEOGRAPHIC_DATA] ([GEOGRAPHIC_DATA])…" at bounding box center [445, 221] width 890 height 409
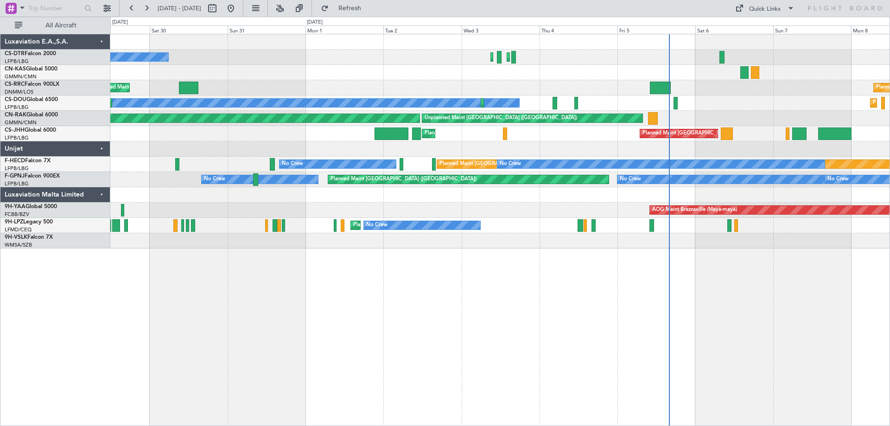
click at [347, 216] on div "AOG Maint Brazzaville (Maya-maya)" at bounding box center [499, 209] width 779 height 15
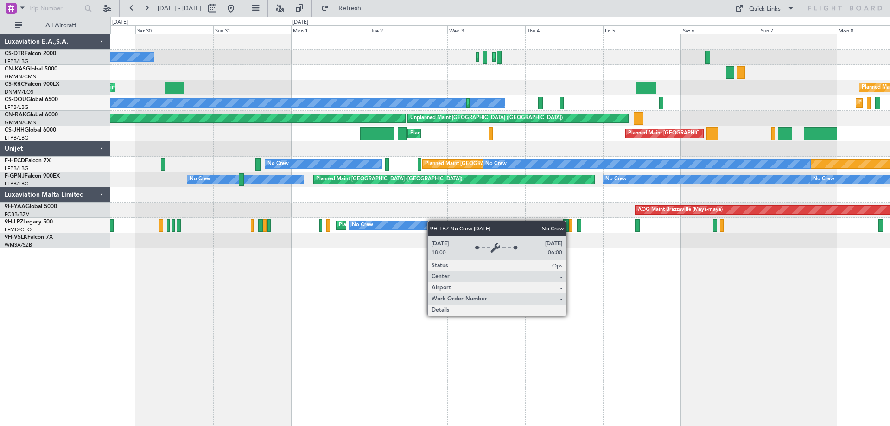
click at [356, 226] on div "Planned Maint Nice ([GEOGRAPHIC_DATA]) No Crew No Crew No Crew" at bounding box center [499, 225] width 779 height 15
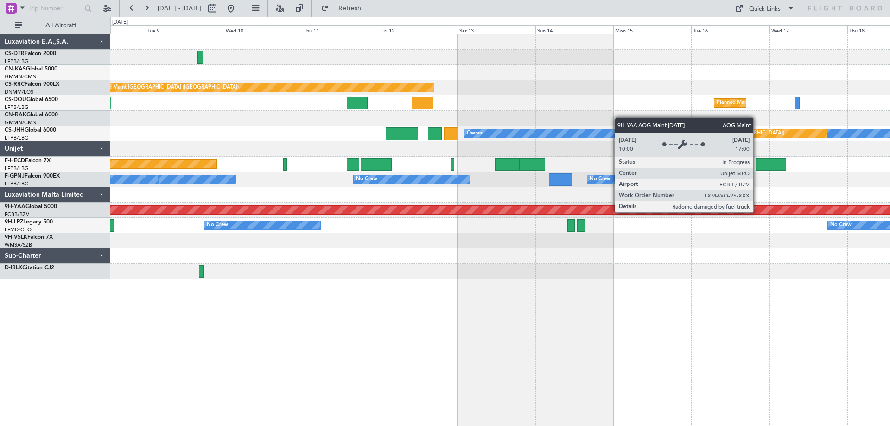
click at [209, 205] on div "AOG Maint Brazzaville (Maya-maya)" at bounding box center [423, 209] width 1114 height 9
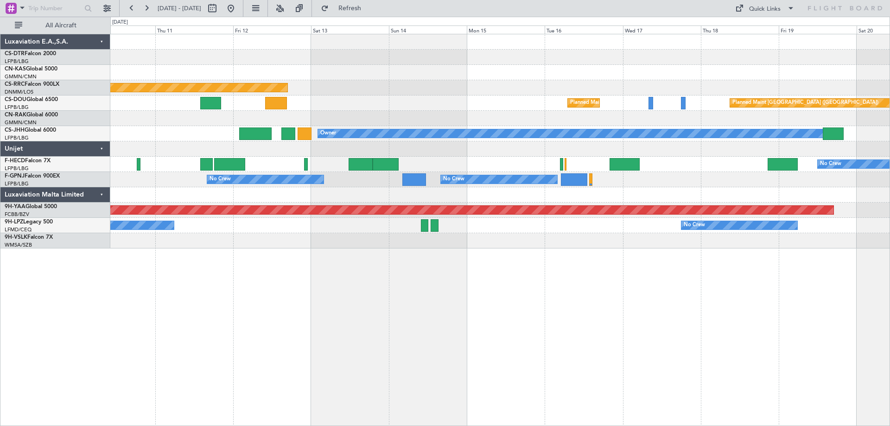
click at [391, 337] on div "Planned Maint [GEOGRAPHIC_DATA] ([GEOGRAPHIC_DATA]) Planned Maint [GEOGRAPHIC_D…" at bounding box center [499, 230] width 779 height 392
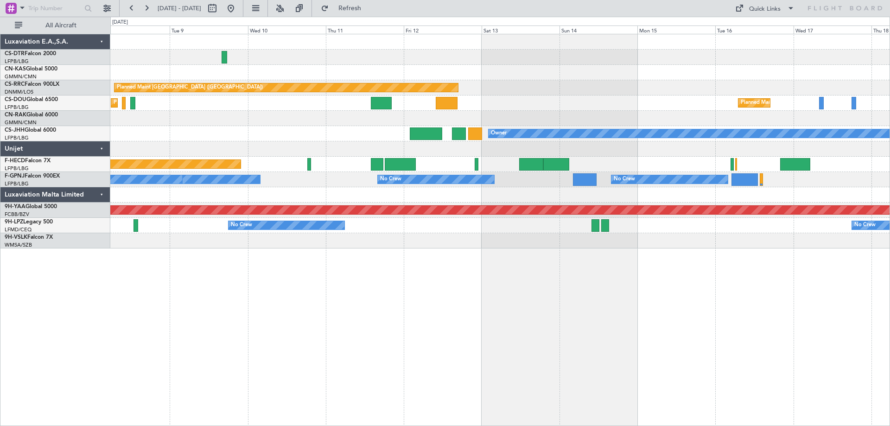
click at [609, 285] on div "Planned Maint [GEOGRAPHIC_DATA] ([GEOGRAPHIC_DATA]) Planned Maint [GEOGRAPHIC_D…" at bounding box center [499, 230] width 779 height 392
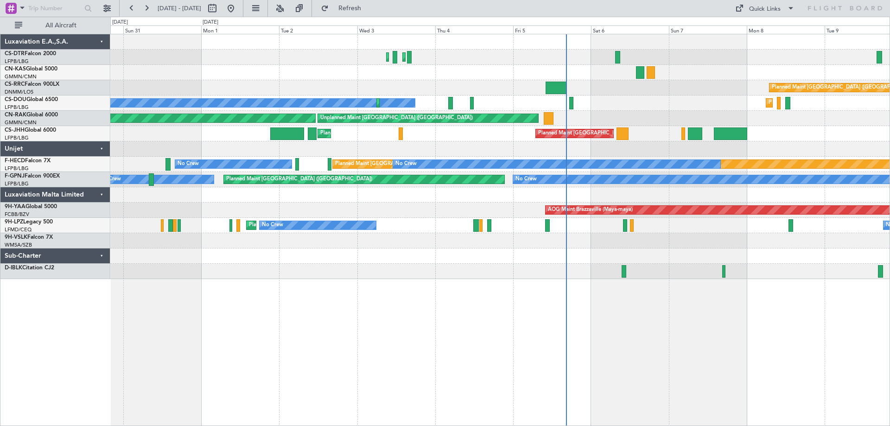
click at [819, 307] on div "Planned Maint [GEOGRAPHIC_DATA] (Ataturk) Planned Maint Sofia No Crew Planned M…" at bounding box center [499, 230] width 779 height 392
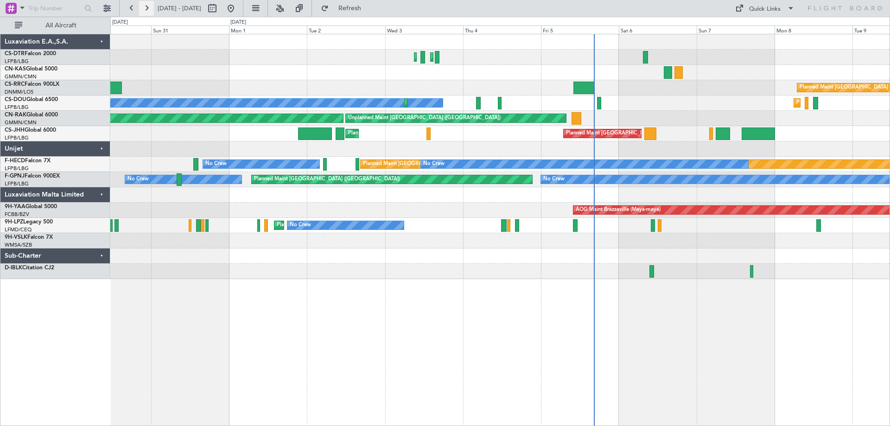
click at [145, 7] on button at bounding box center [146, 8] width 15 height 15
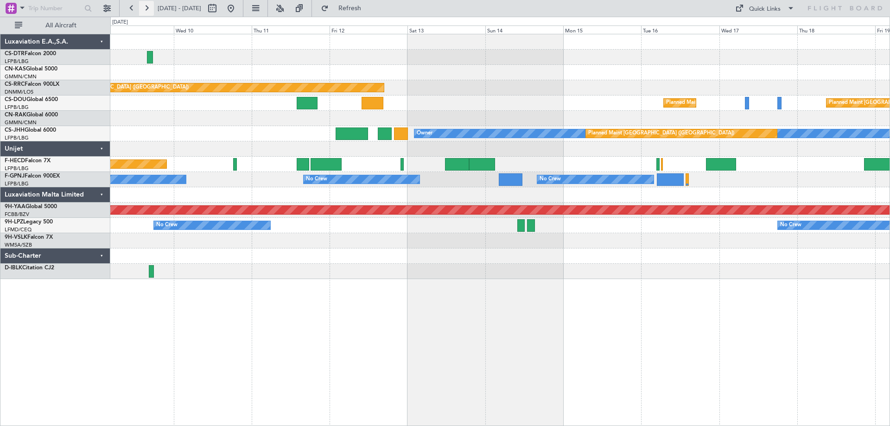
click at [145, 7] on button at bounding box center [146, 8] width 15 height 15
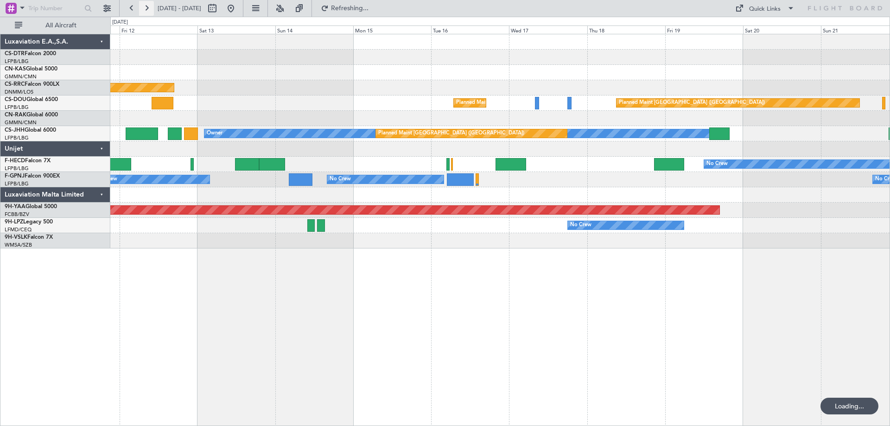
click at [145, 7] on button at bounding box center [146, 8] width 15 height 15
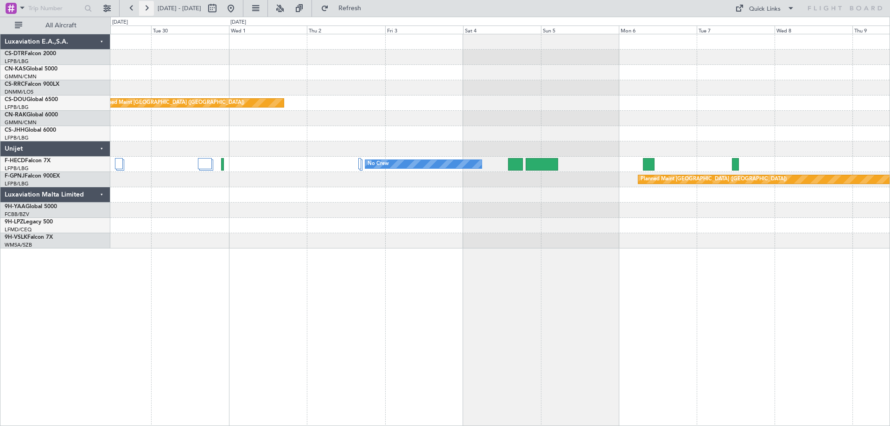
click at [145, 7] on button at bounding box center [146, 8] width 15 height 15
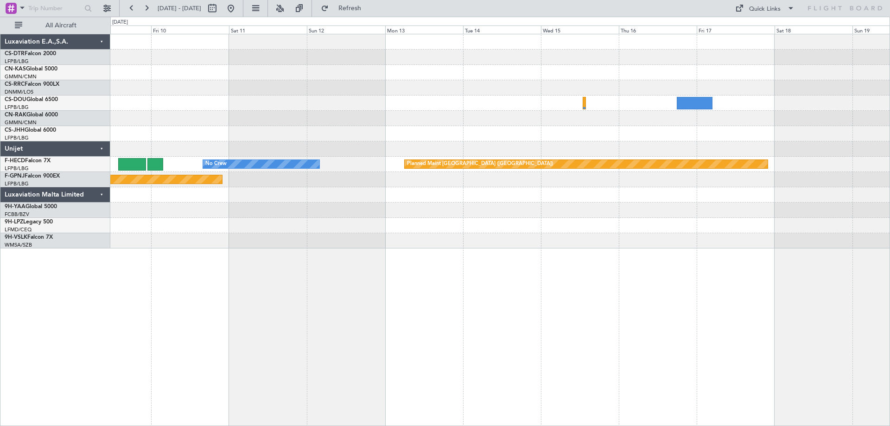
click at [661, 107] on div at bounding box center [499, 102] width 779 height 15
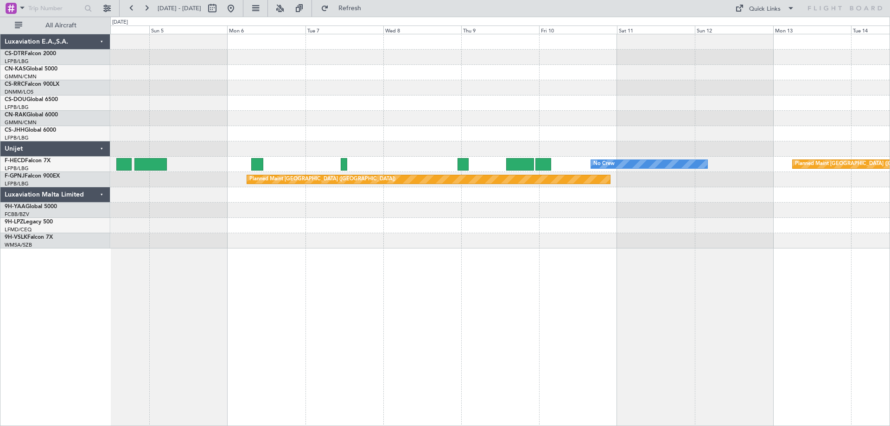
click at [756, 221] on div "No Crew Planned Maint [GEOGRAPHIC_DATA] ([GEOGRAPHIC_DATA]) No Crew Planned Mai…" at bounding box center [499, 141] width 779 height 214
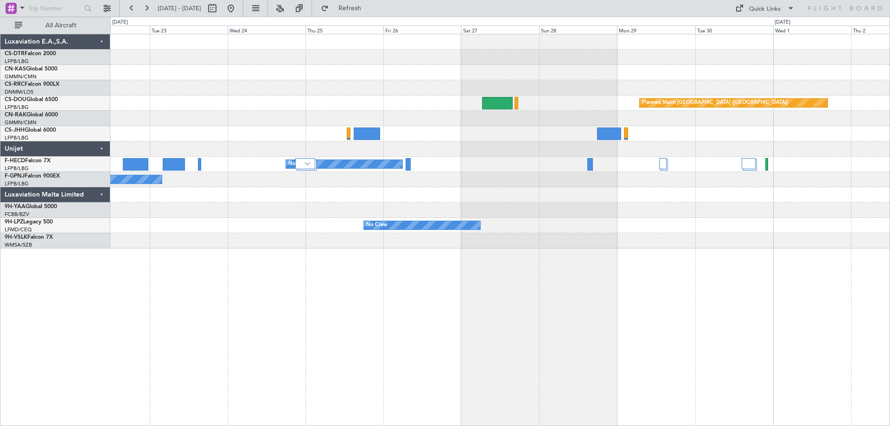
click at [751, 195] on div "Planned Maint [GEOGRAPHIC_DATA] ([GEOGRAPHIC_DATA]) No Crew No Crew No Crew No …" at bounding box center [499, 141] width 779 height 214
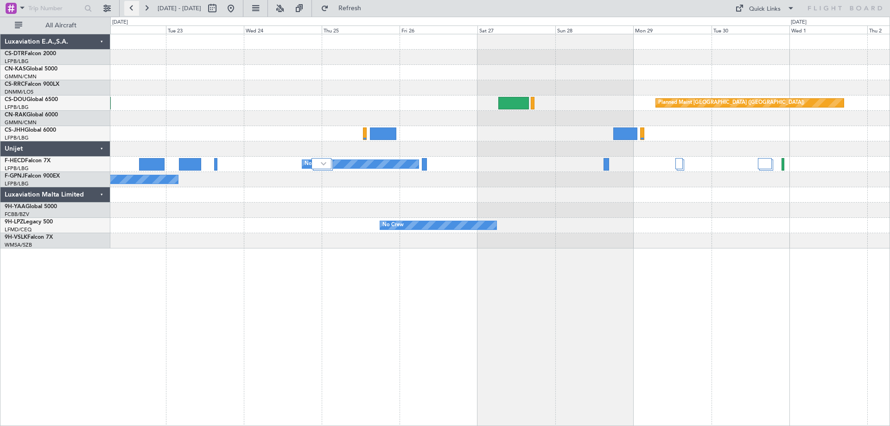
click at [133, 6] on button at bounding box center [131, 8] width 15 height 15
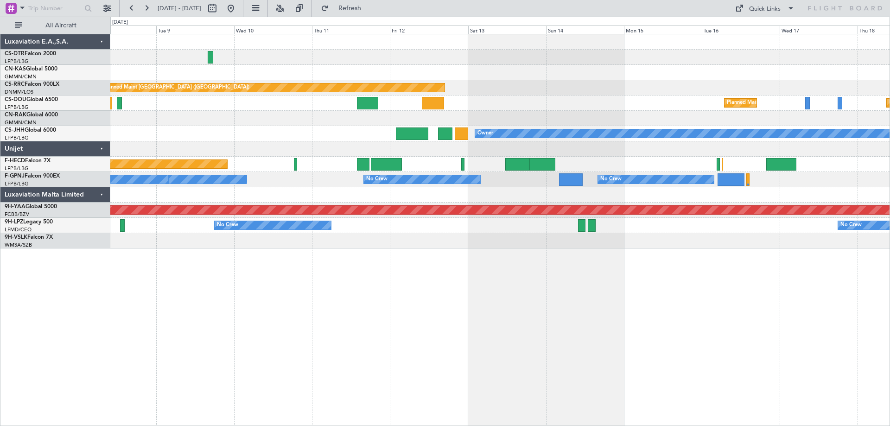
click at [811, 221] on div "Planned Maint [GEOGRAPHIC_DATA] ([GEOGRAPHIC_DATA]) Planned Maint [GEOGRAPHIC_D…" at bounding box center [499, 141] width 779 height 214
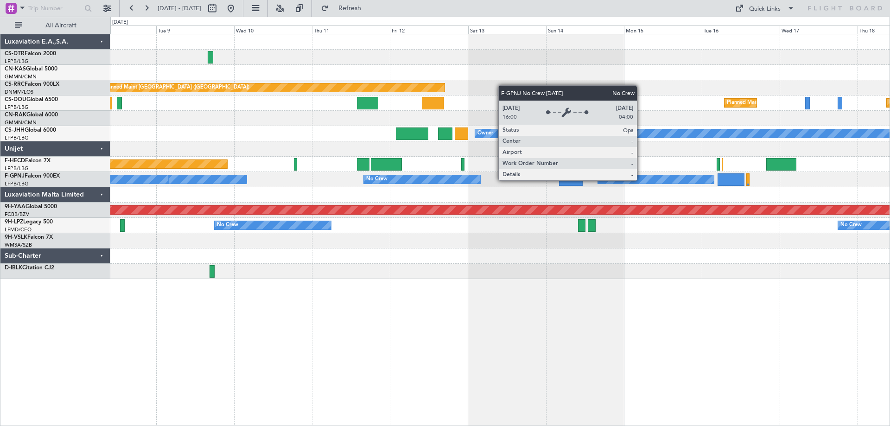
click at [641, 180] on div "No Crew" at bounding box center [656, 179] width 116 height 8
click at [642, 180] on div "No Crew" at bounding box center [656, 179] width 116 height 8
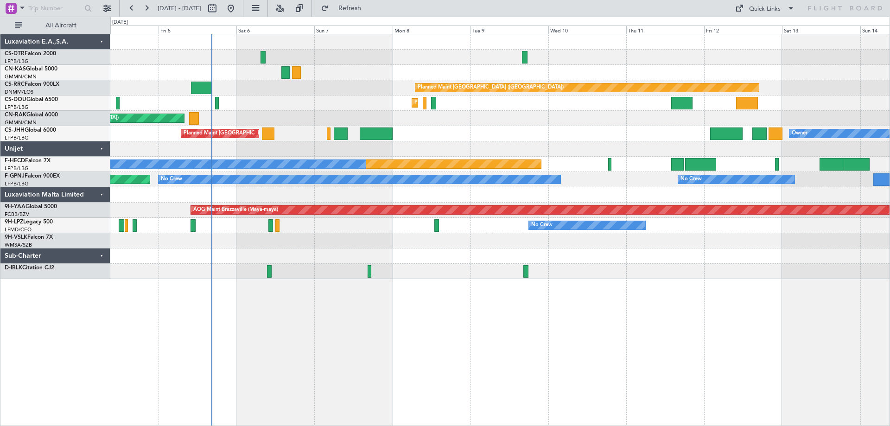
click at [359, 120] on div "Planned Maint Sofia Planned Maint Istanbul (Ataturk) Planned Maint Paris (Le Bo…" at bounding box center [499, 156] width 779 height 245
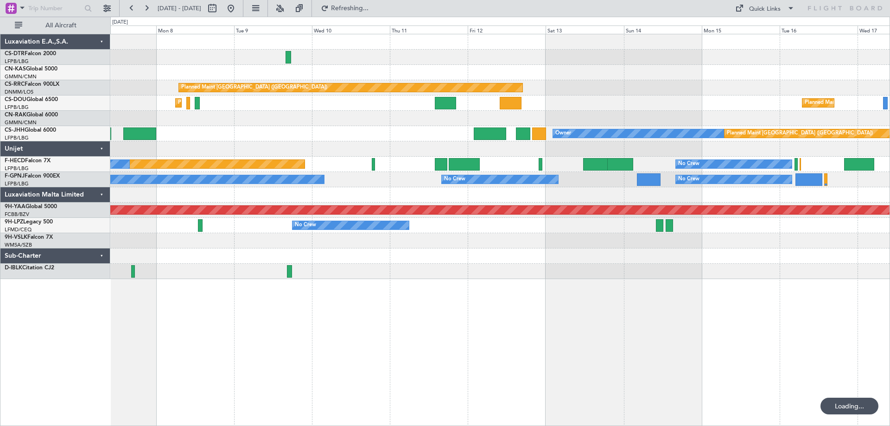
click at [449, 159] on div at bounding box center [464, 164] width 31 height 13
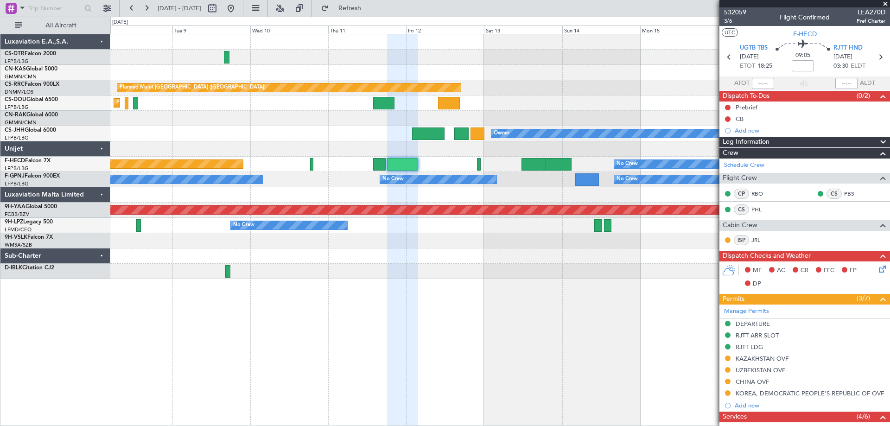
click at [886, 4] on span at bounding box center [884, 4] width 9 height 8
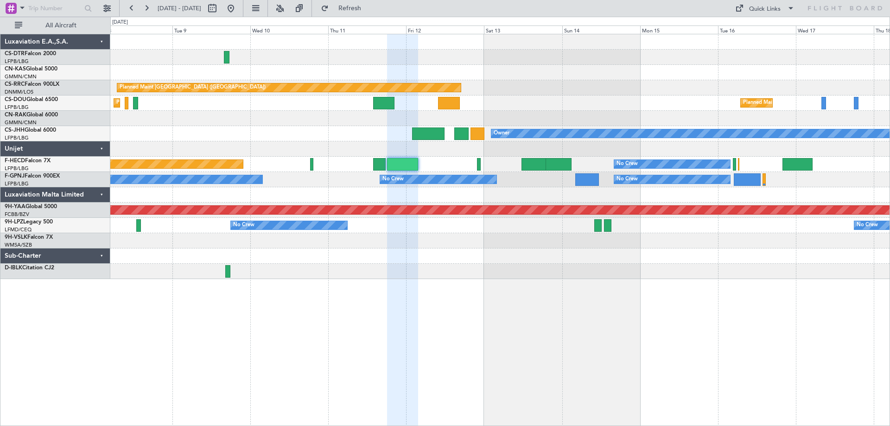
type input "0"
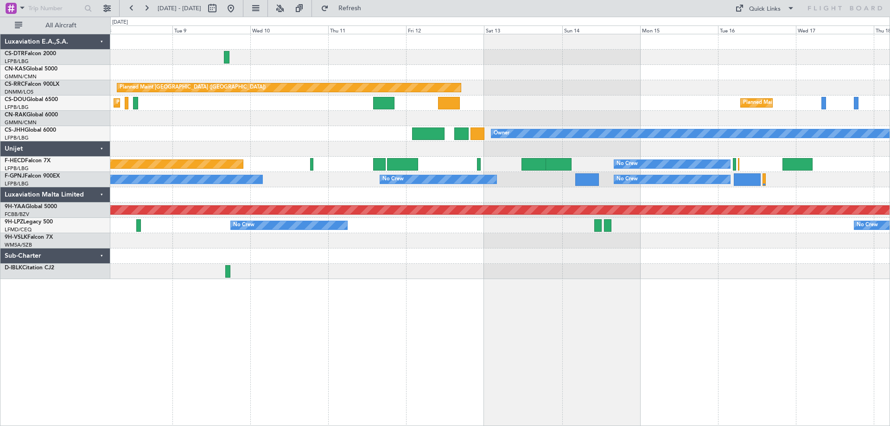
click at [580, 233] on div "No Crew No Crew" at bounding box center [499, 225] width 779 height 15
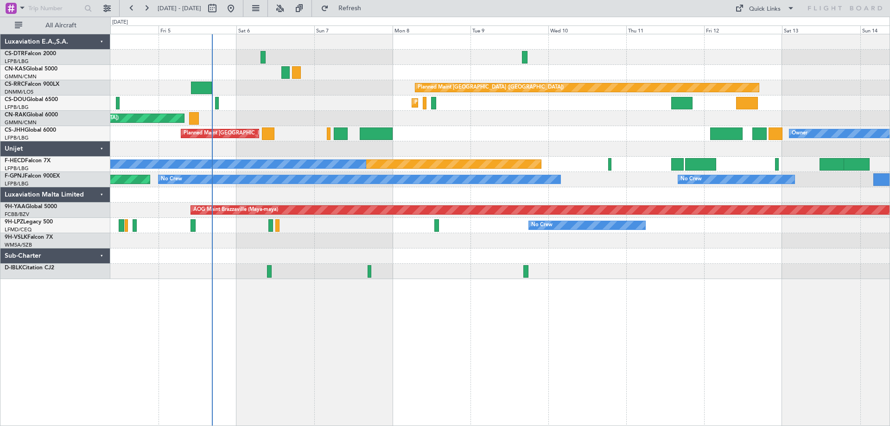
click at [476, 253] on div "Planned Maint Sofia Planned Maint Istanbul (Ataturk) Planned Maint Paris (Le Bo…" at bounding box center [499, 156] width 779 height 245
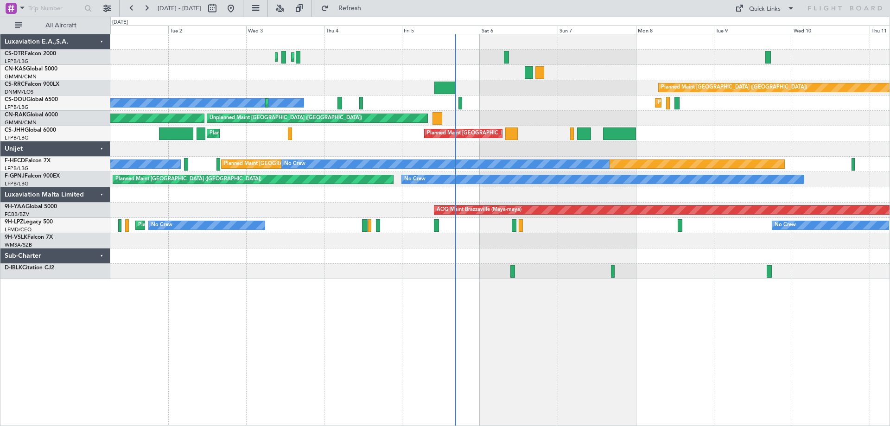
click at [375, 240] on div "Planned Maint Istanbul (Ataturk) Planned Maint Sofia No Crew Planned Maint Pari…" at bounding box center [499, 156] width 779 height 245
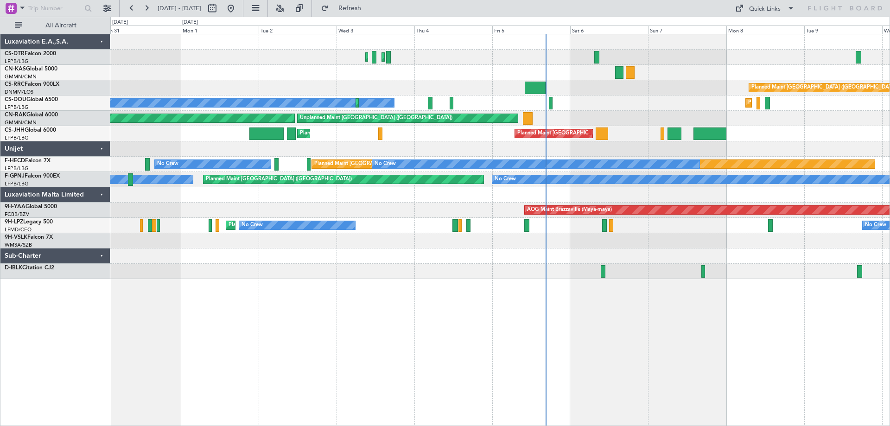
click at [453, 258] on div at bounding box center [499, 255] width 779 height 15
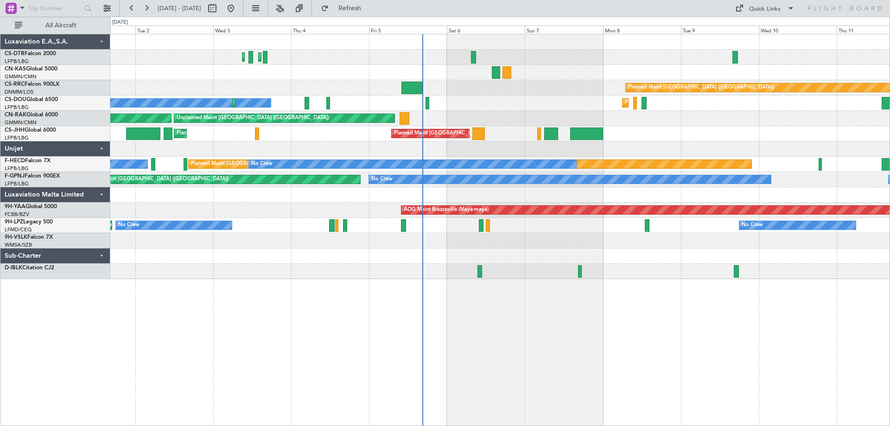
click at [390, 259] on div at bounding box center [499, 255] width 779 height 15
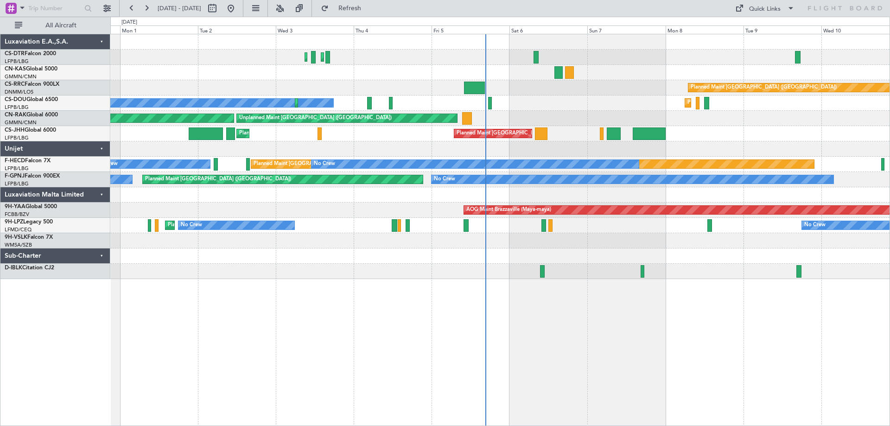
click at [596, 218] on div "Planned Maint Sofia Planned Maint Istanbul (Ataturk) No Crew Planned Maint Pari…" at bounding box center [499, 156] width 779 height 245
click at [302, 172] on div "Planned Maint Paris (Le Bourget) No Crew No Crew No Crew No Crew" at bounding box center [499, 179] width 779 height 15
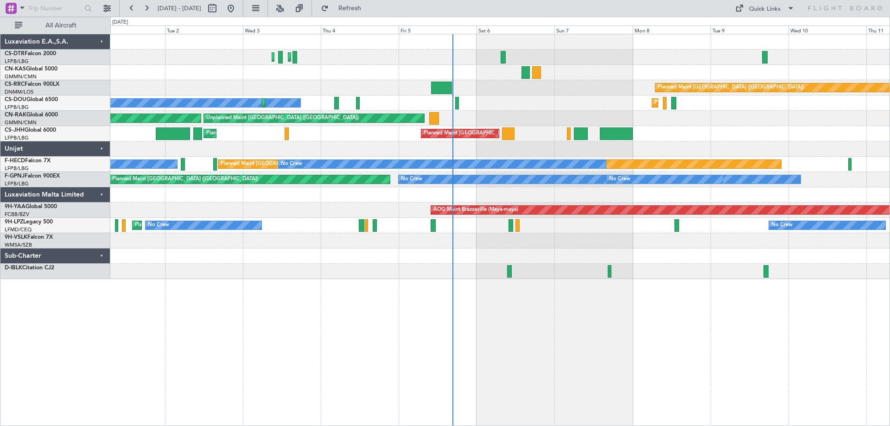
click at [356, 198] on div at bounding box center [499, 194] width 779 height 15
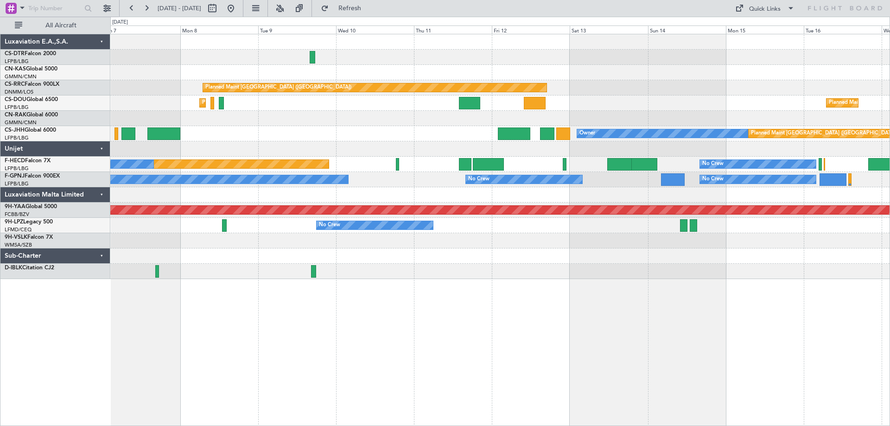
click at [509, 194] on div at bounding box center [499, 194] width 779 height 15
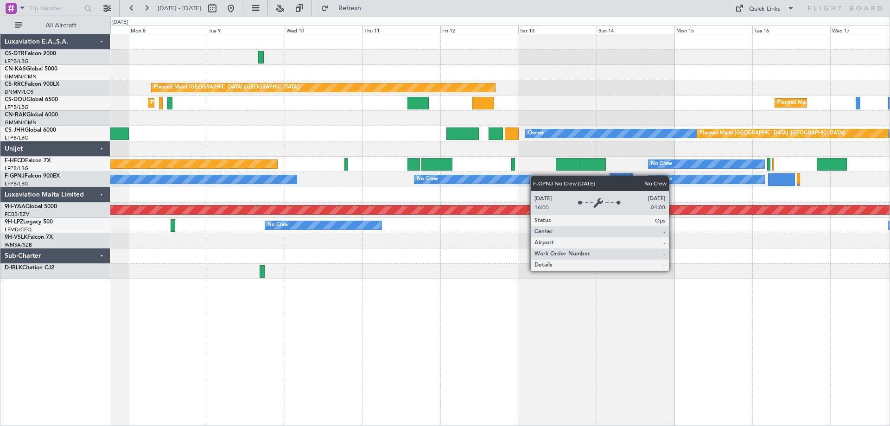
click at [485, 182] on div "Planned Maint Paris (Le Bourget) Planned Maint Paris (Le Bourget) Planned Maint…" at bounding box center [499, 156] width 779 height 245
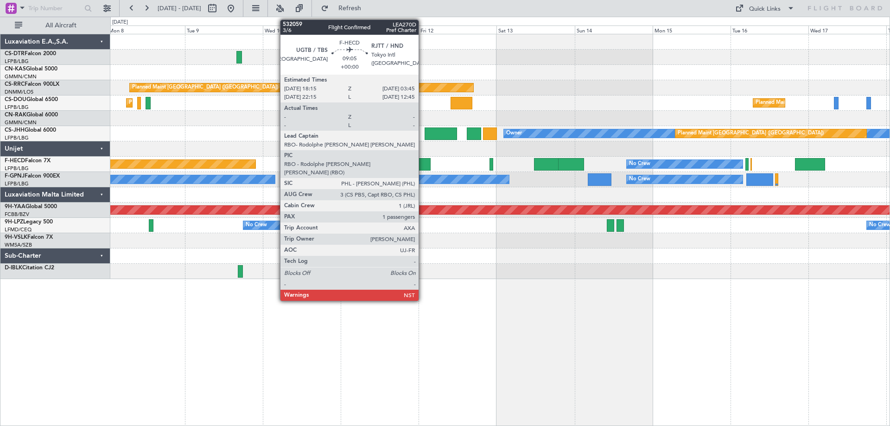
click at [423, 164] on div at bounding box center [414, 164] width 31 height 13
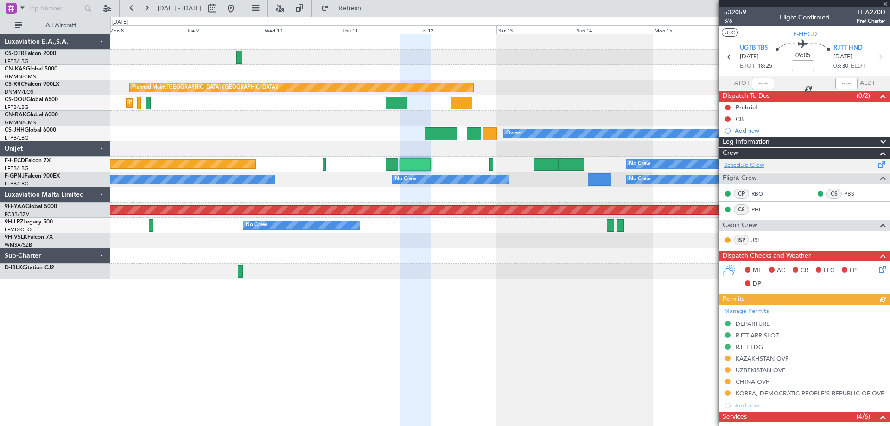
click at [744, 166] on link "Schedule Crew" at bounding box center [744, 165] width 40 height 9
click at [886, 4] on div at bounding box center [804, 3] width 171 height 7
click at [883, 4] on span at bounding box center [884, 4] width 9 height 8
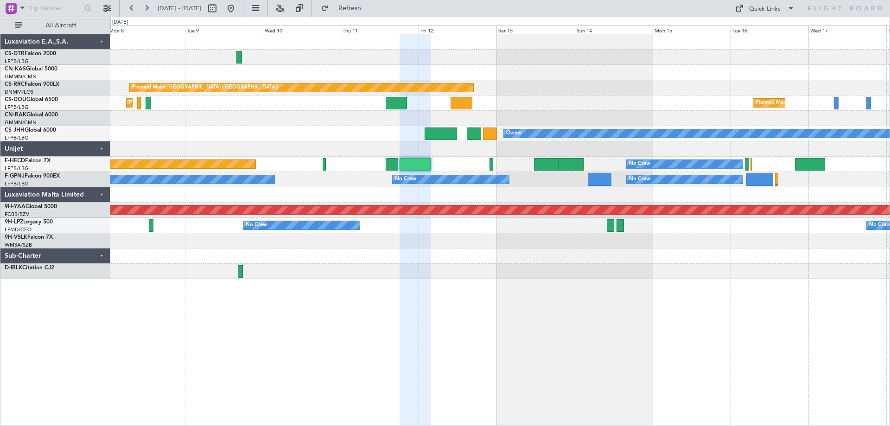
type input "0"
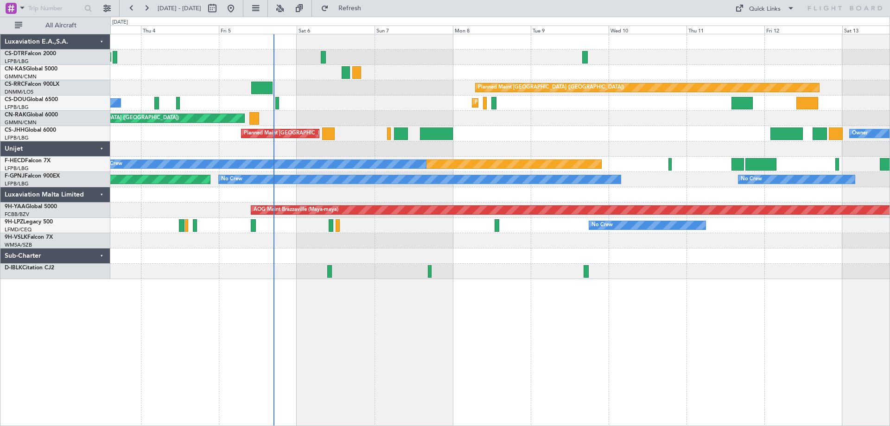
click at [689, 242] on div at bounding box center [499, 240] width 779 height 15
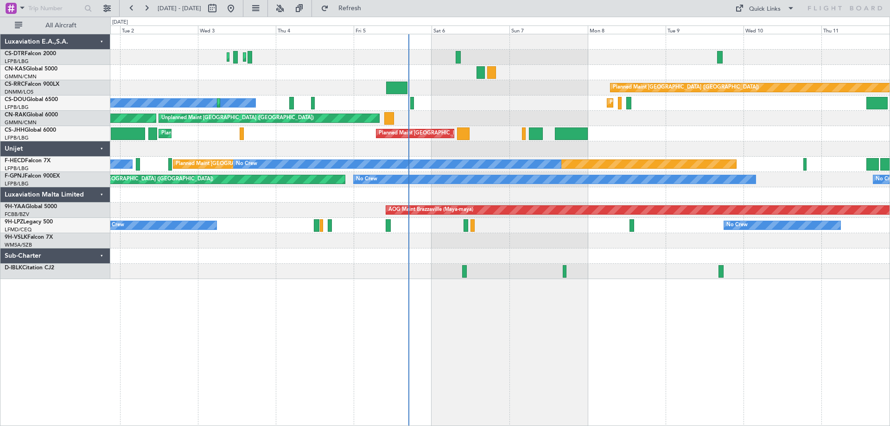
click at [628, 242] on div at bounding box center [499, 240] width 779 height 15
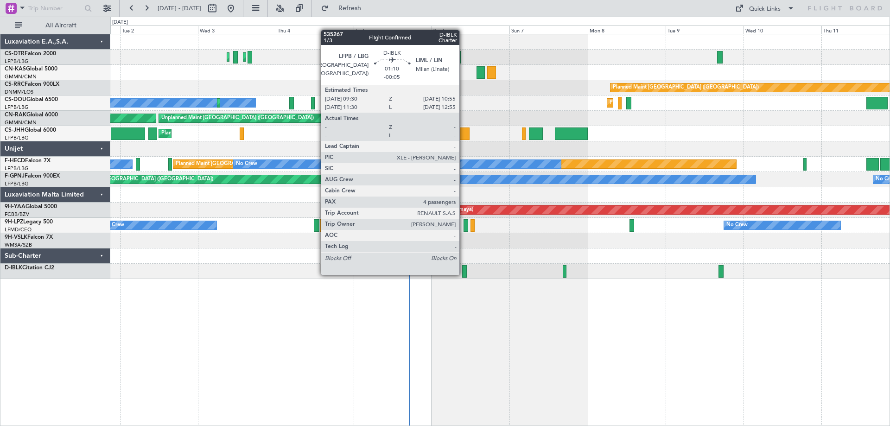
click at [463, 274] on div at bounding box center [464, 271] width 5 height 13
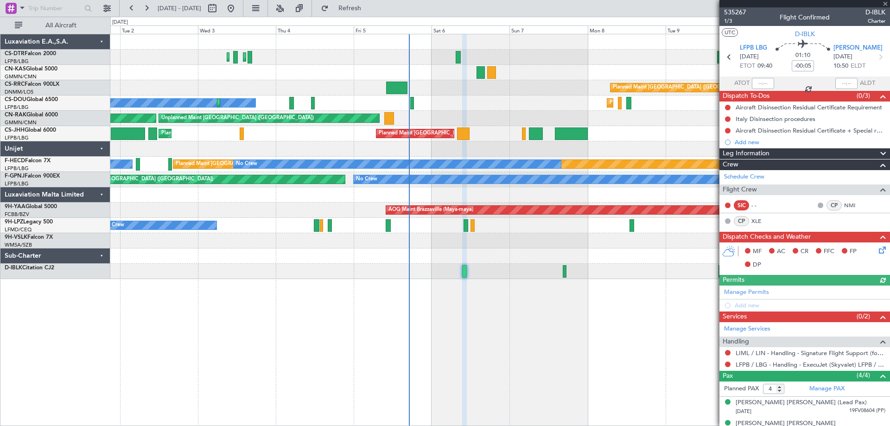
scroll to position [54, 0]
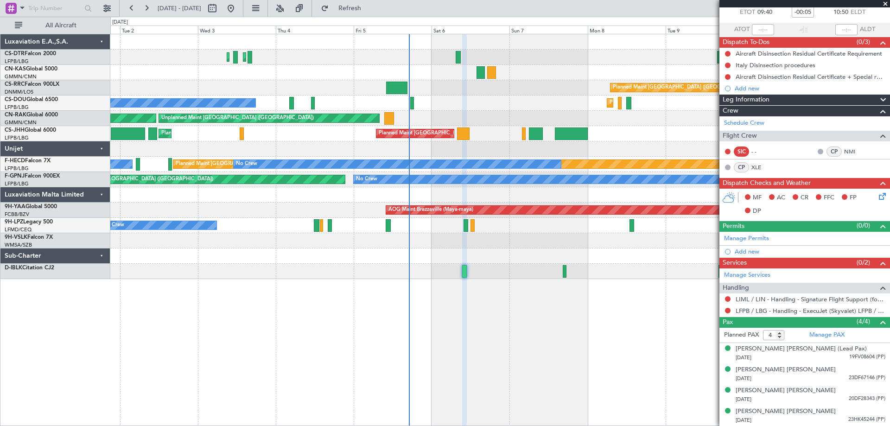
click at [886, 2] on span at bounding box center [884, 4] width 9 height 8
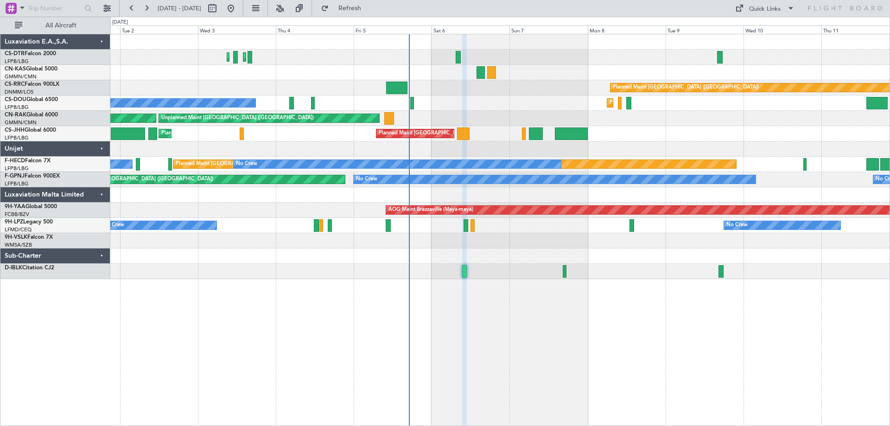
type input "0"
